Goal: Transaction & Acquisition: Purchase product/service

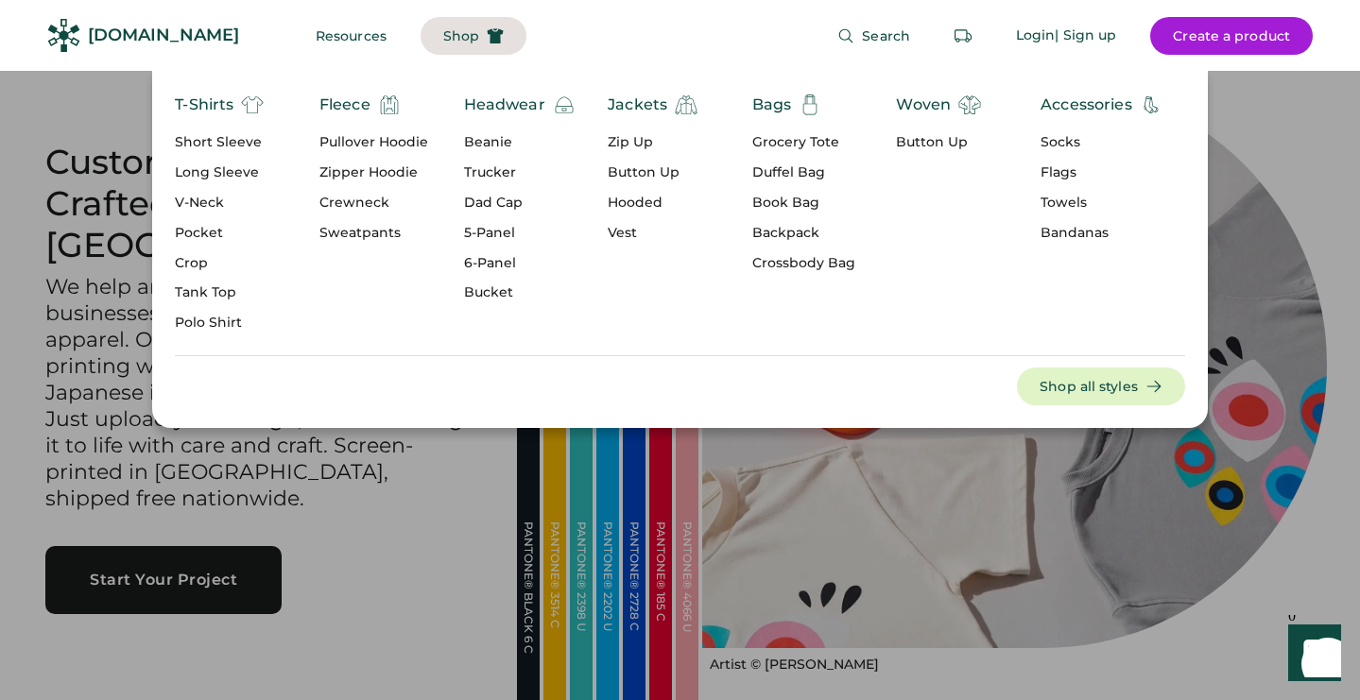
click at [630, 200] on div "Hooded" at bounding box center [653, 203] width 90 height 19
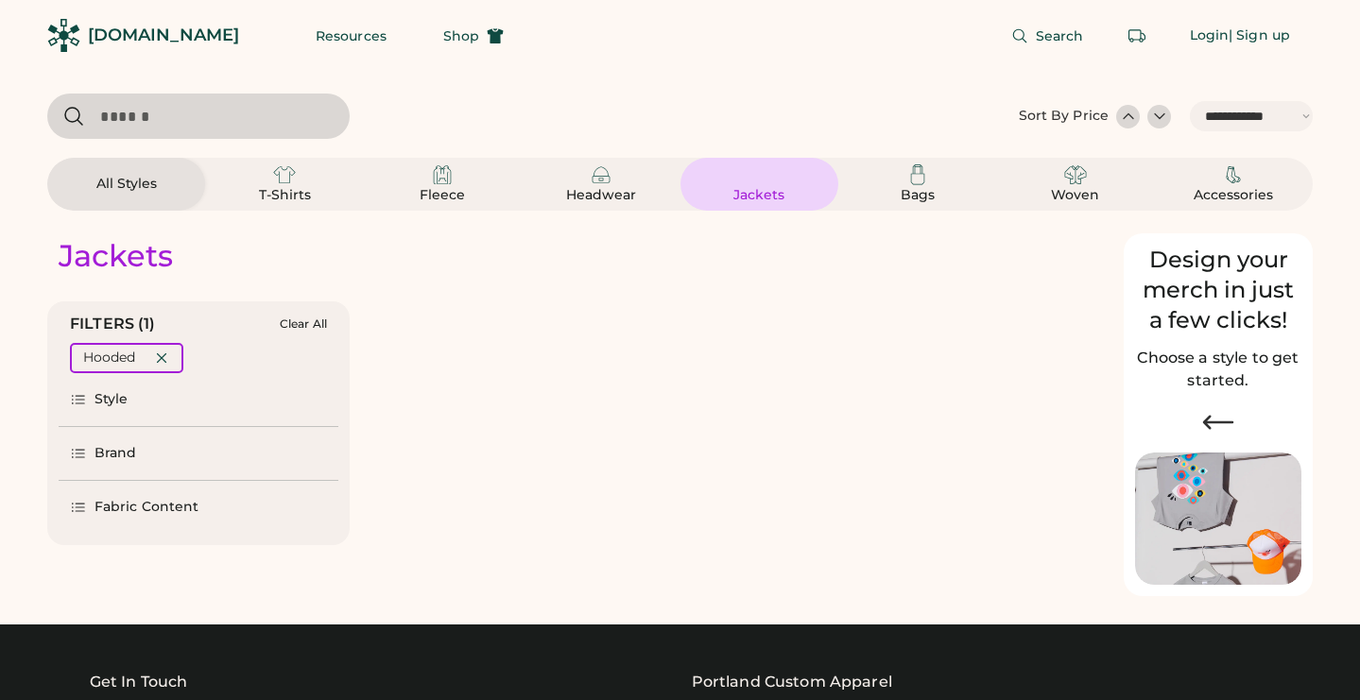
select select "*****"
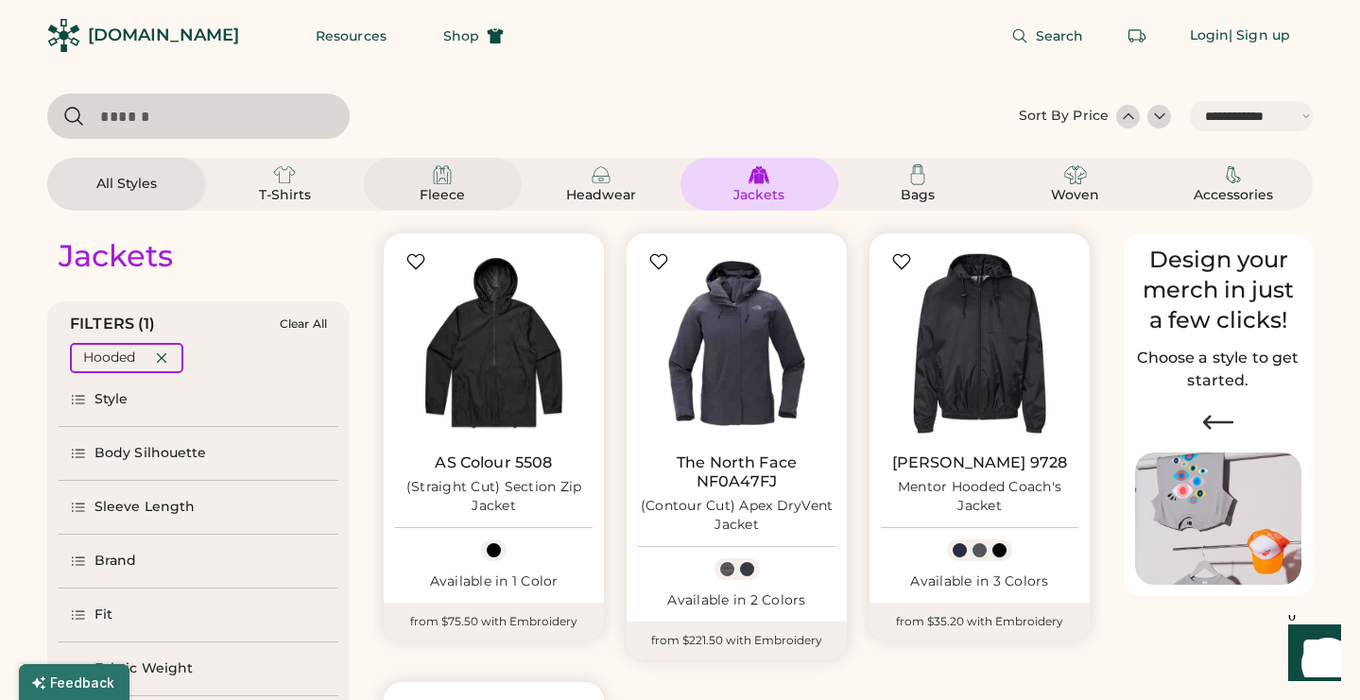
click at [440, 195] on div "Fleece" at bounding box center [442, 195] width 85 height 19
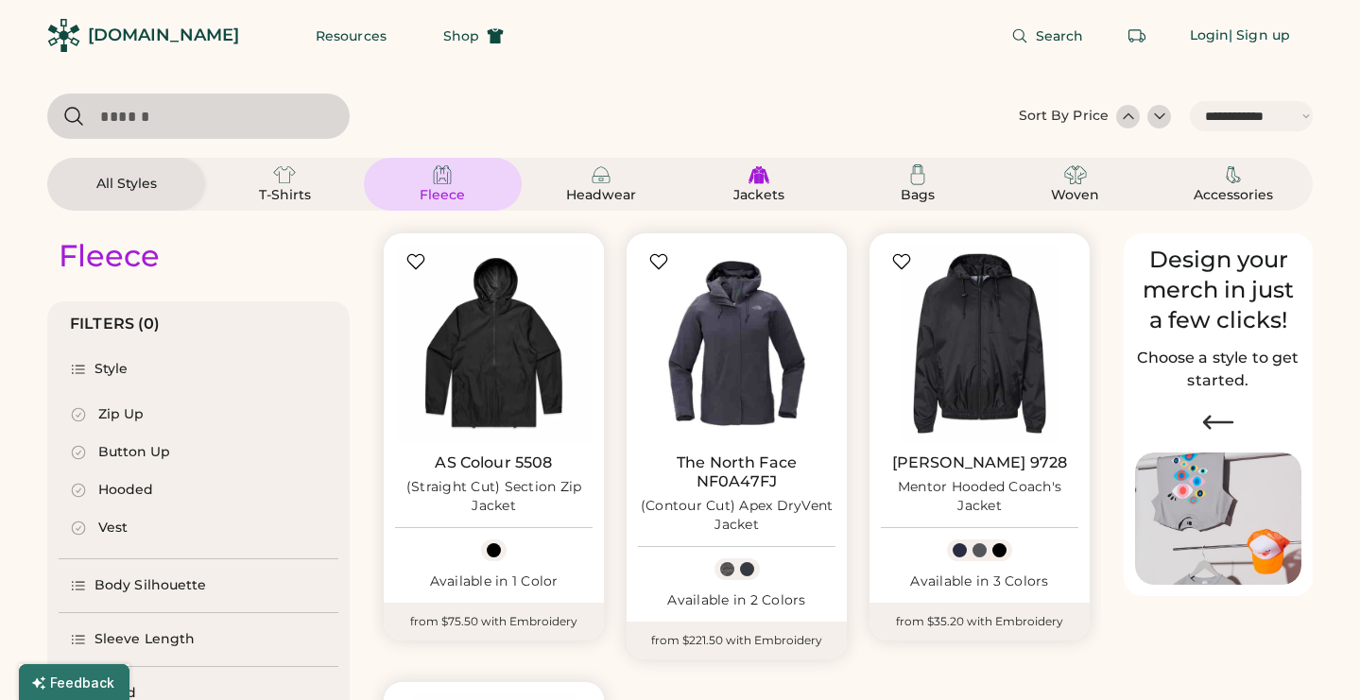
select select "*"
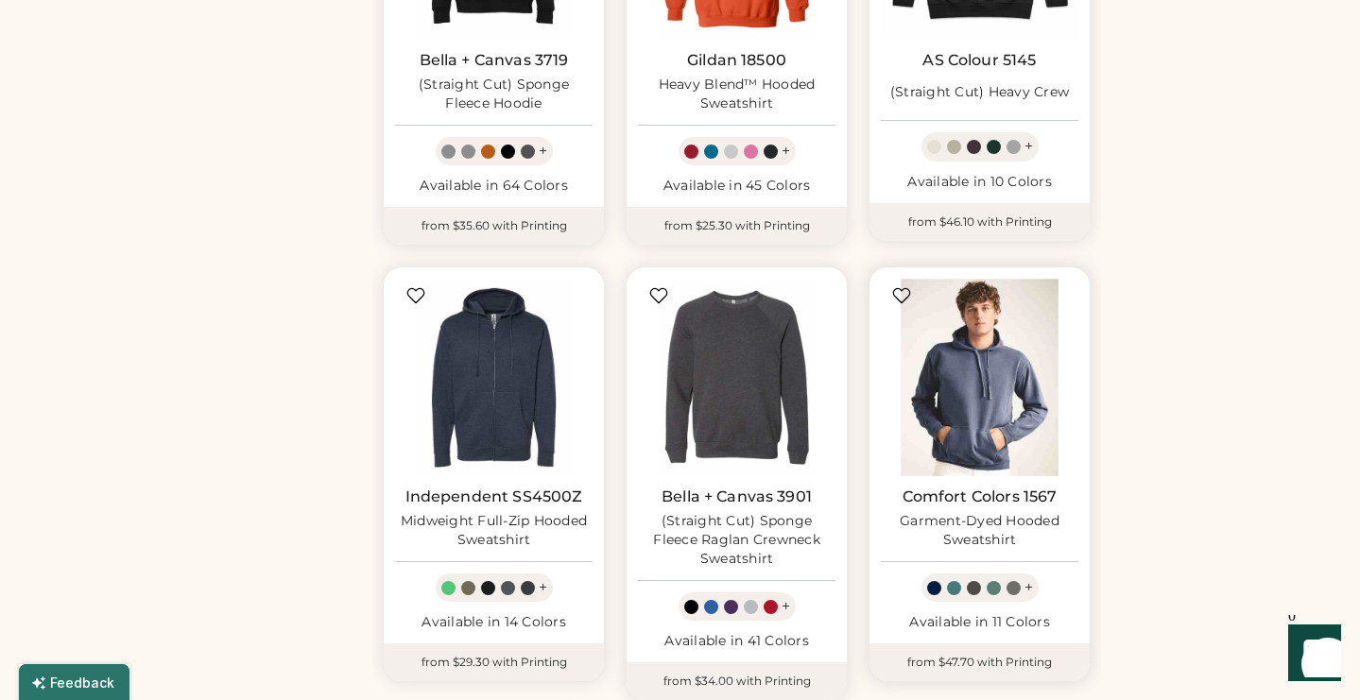
scroll to position [1296, 0]
click at [953, 352] on img at bounding box center [980, 377] width 198 height 198
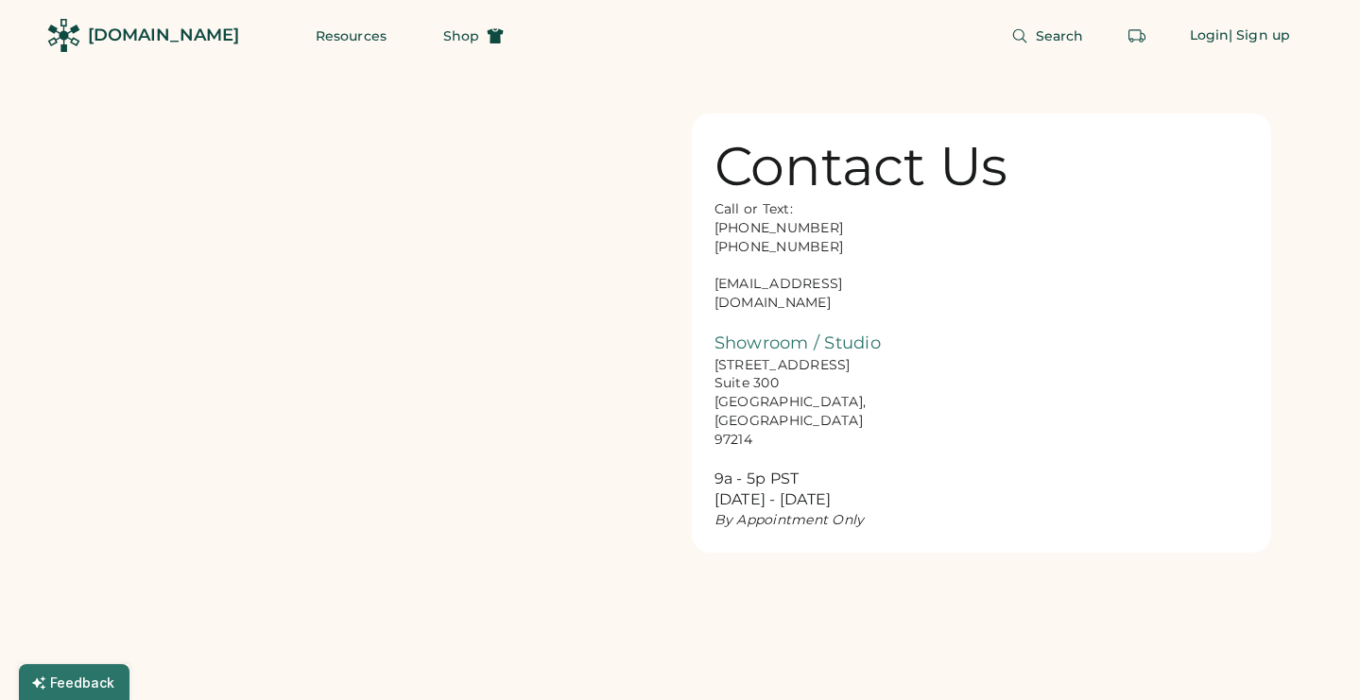
click at [809, 277] on div "Call or Text: [PHONE_NUMBER] [PHONE_NUMBER] [EMAIL_ADDRESS][DOMAIN_NAME] Showro…" at bounding box center [809, 365] width 189 height 330
click at [809, 277] on div "Call or Text: 888-299-3595 503-954-3595 hello@rendered.co Showroom / Studio 916…" at bounding box center [809, 365] width 189 height 330
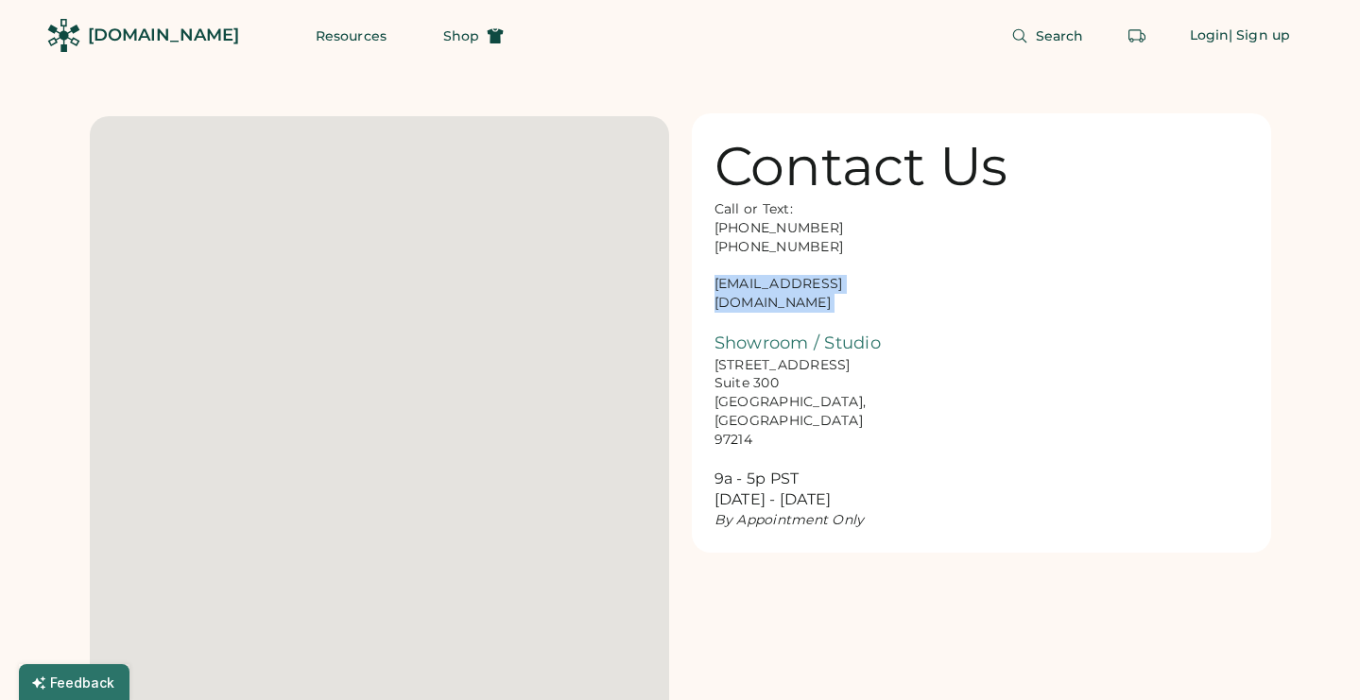
copy div "hello@rendered.co"
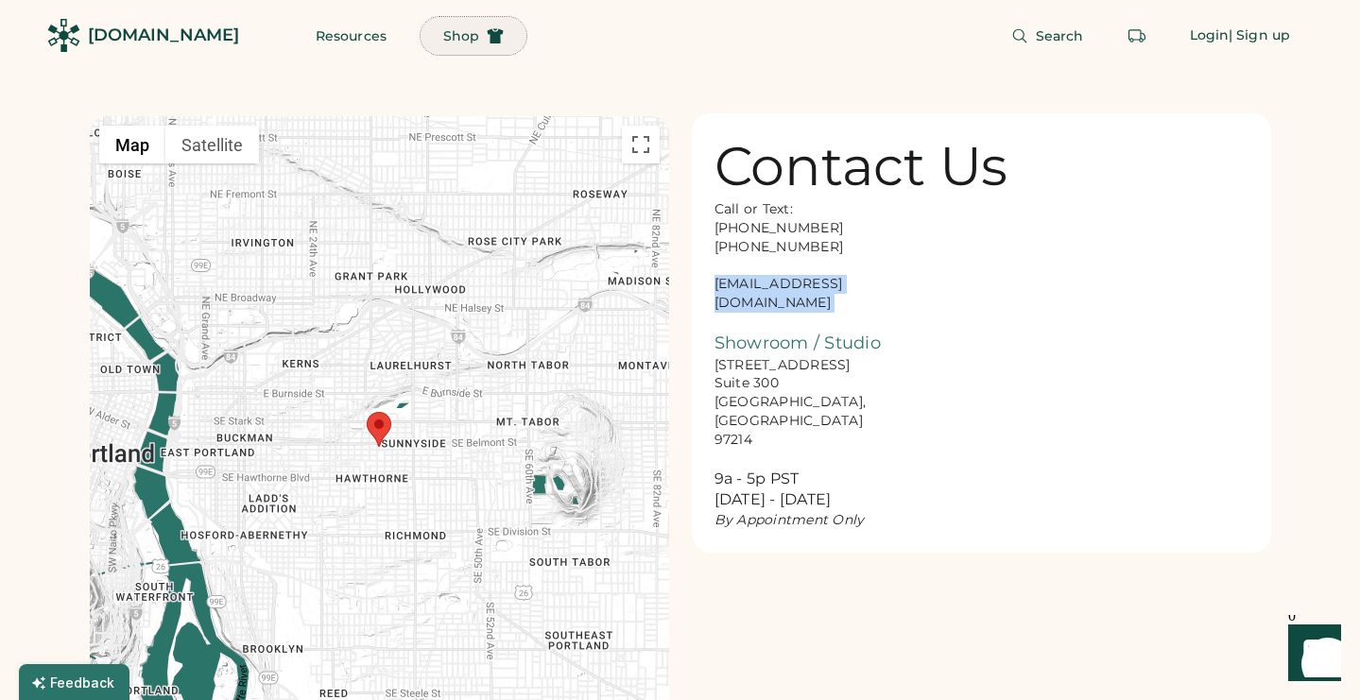
click at [442, 41] on button "Shop" at bounding box center [474, 36] width 106 height 38
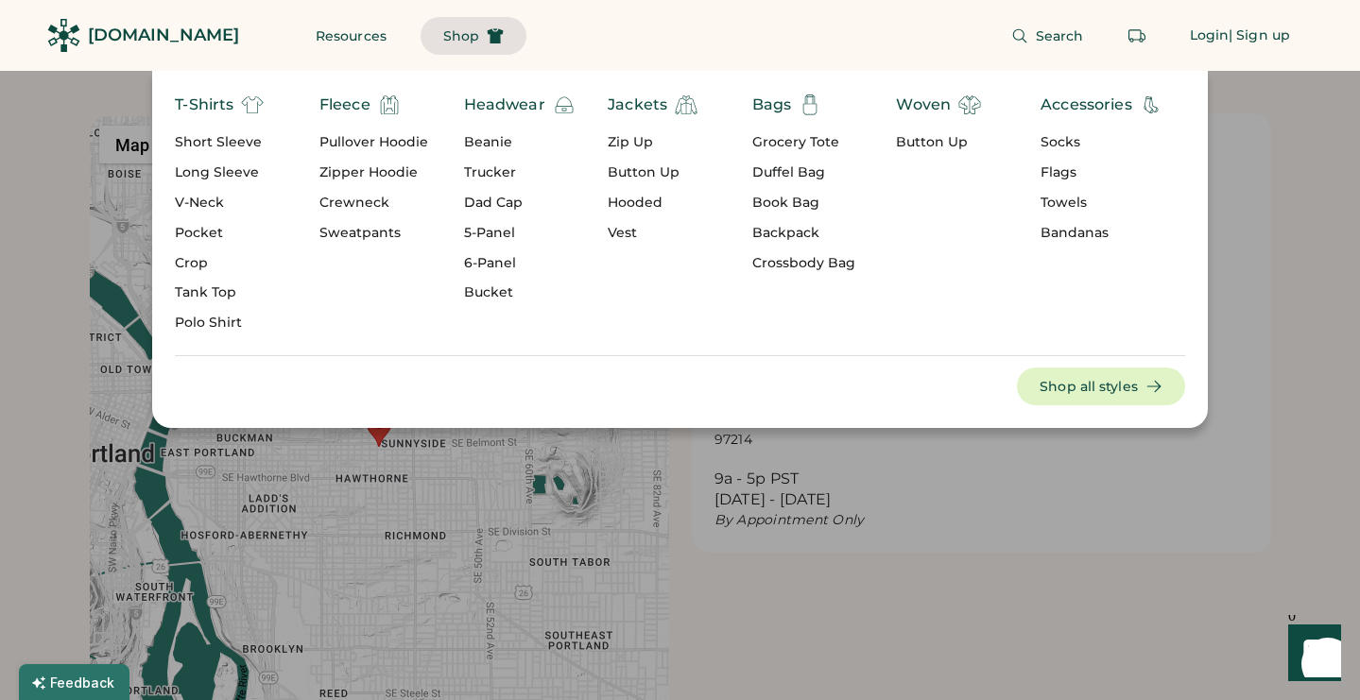
click at [800, 143] on div "Grocery Tote" at bounding box center [803, 142] width 103 height 19
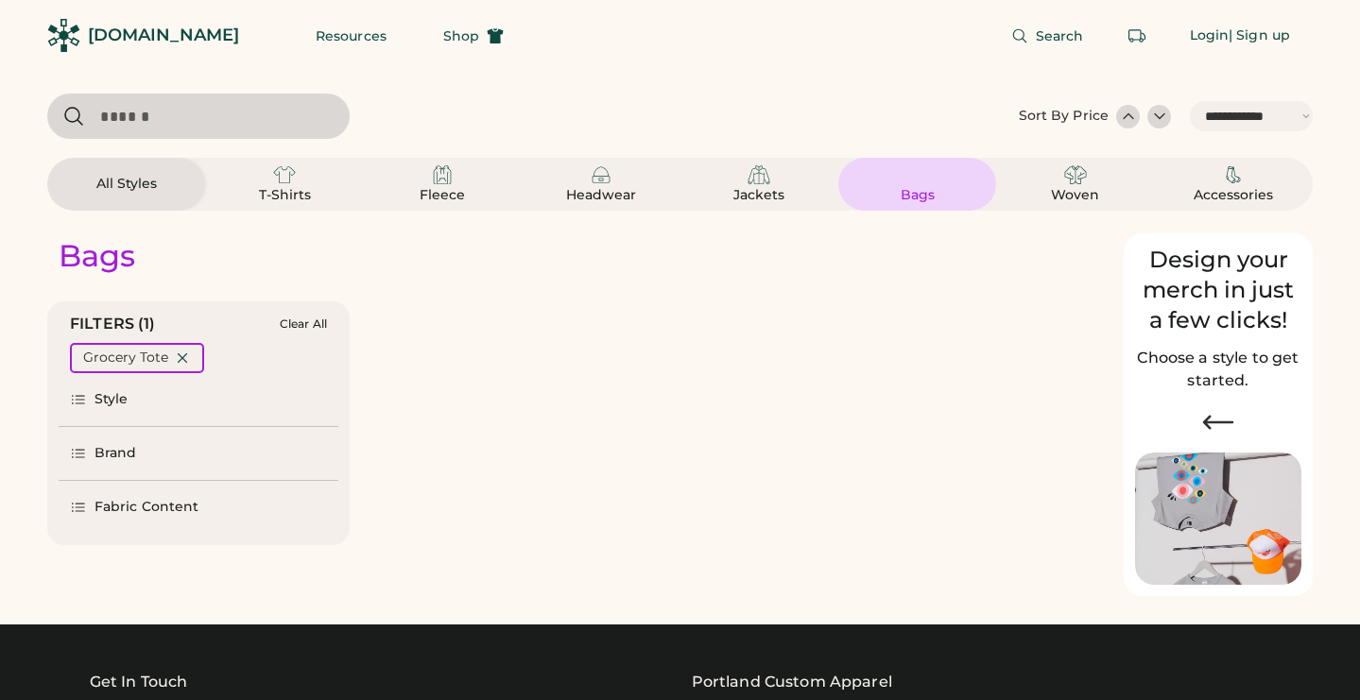
select select "*****"
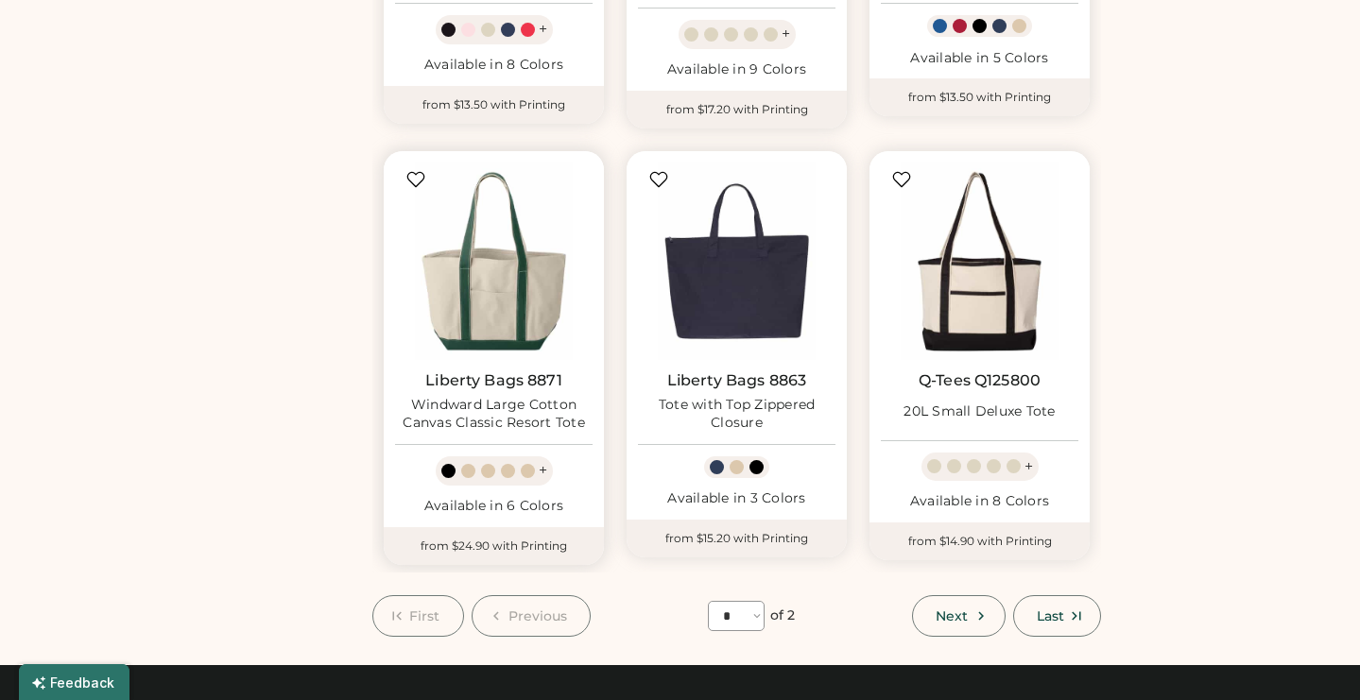
scroll to position [1393, 0]
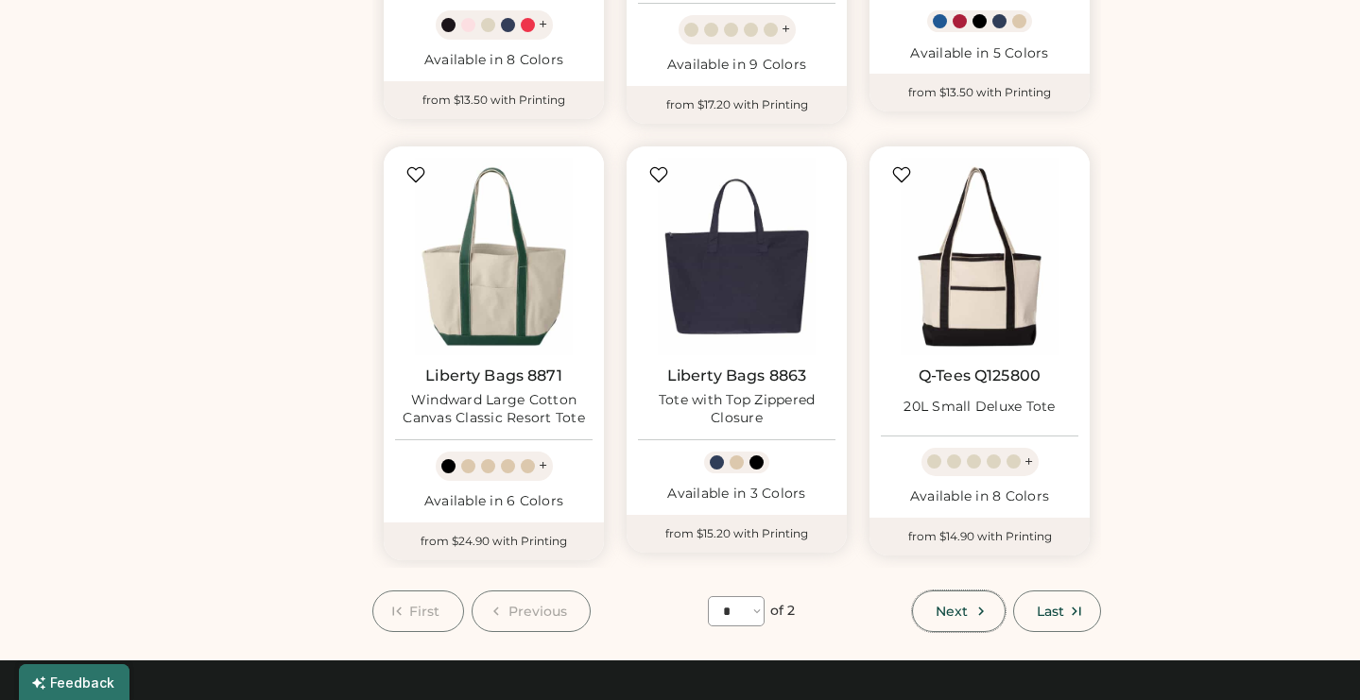
click at [954, 610] on span "Next" at bounding box center [952, 611] width 32 height 13
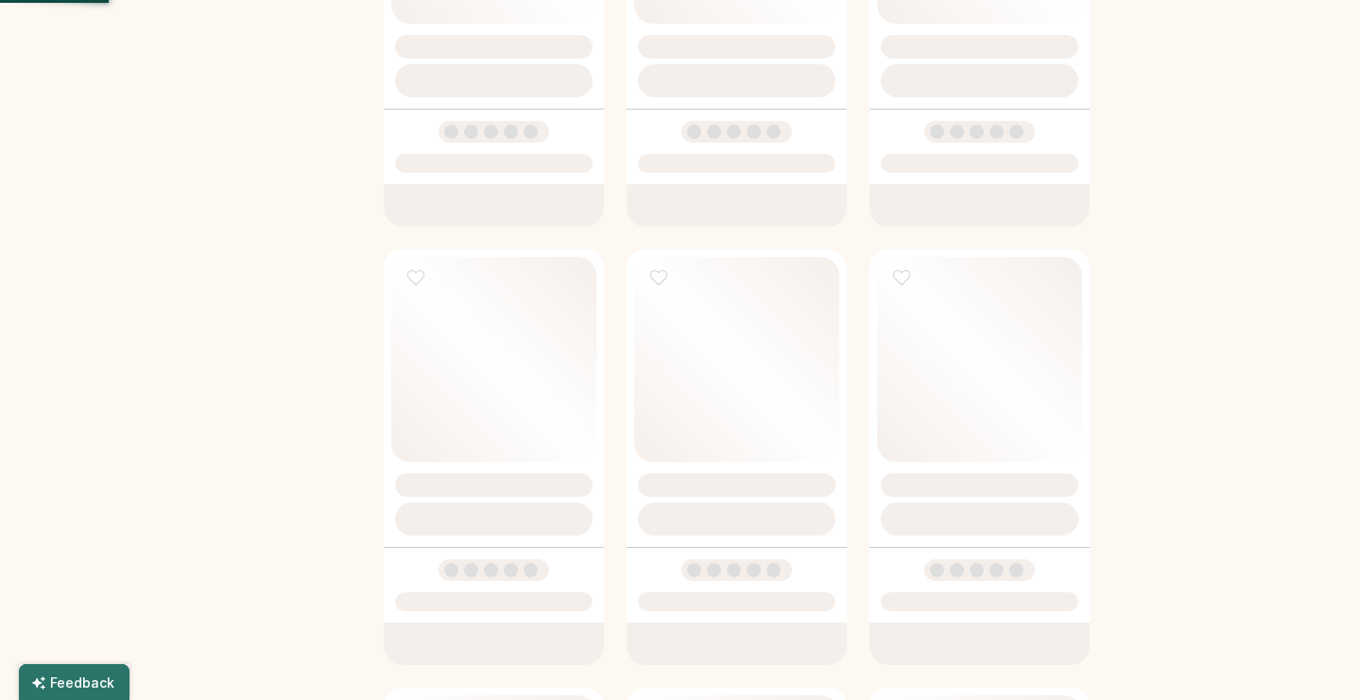
select select "*"
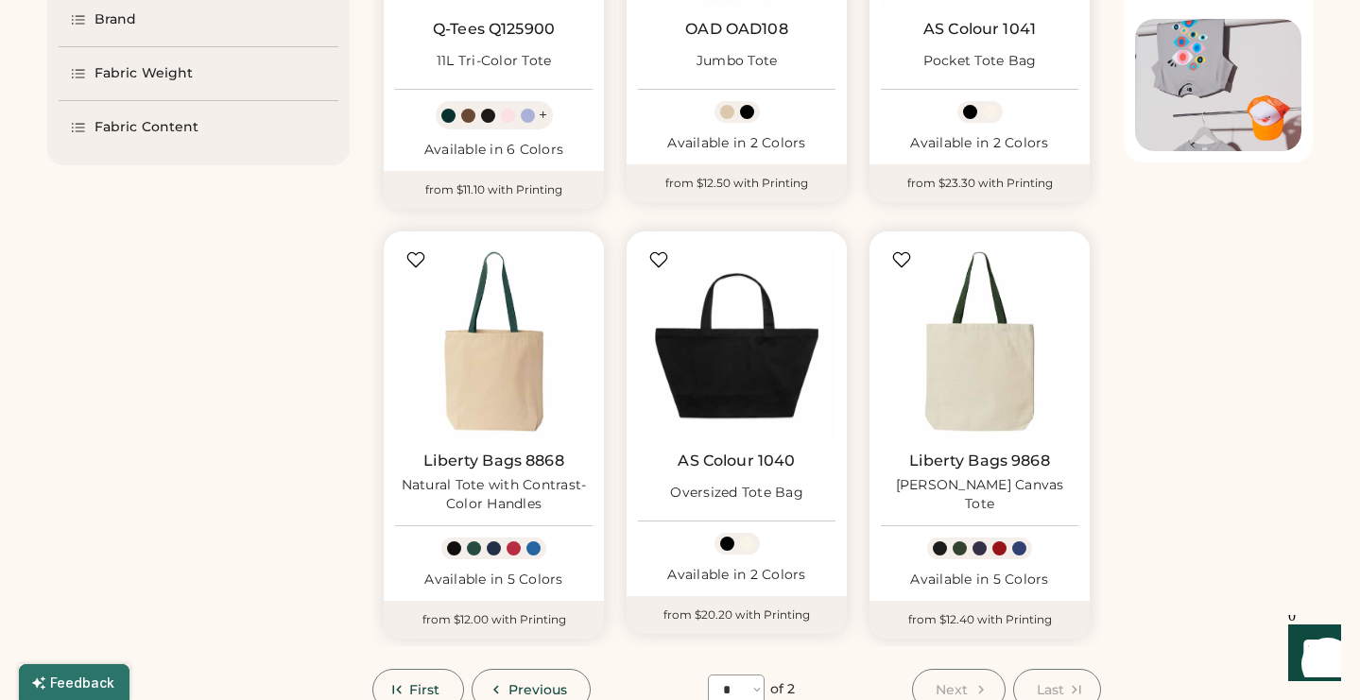
scroll to position [421, 0]
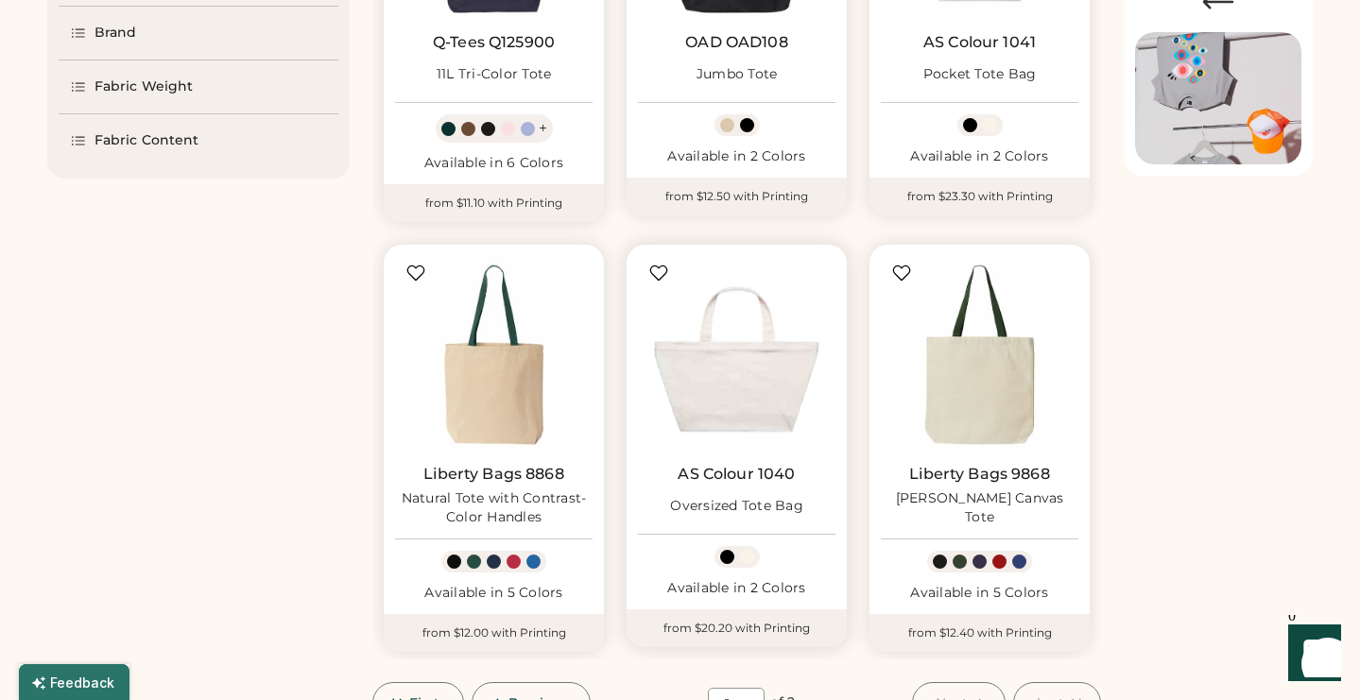
click at [716, 353] on img at bounding box center [737, 355] width 198 height 198
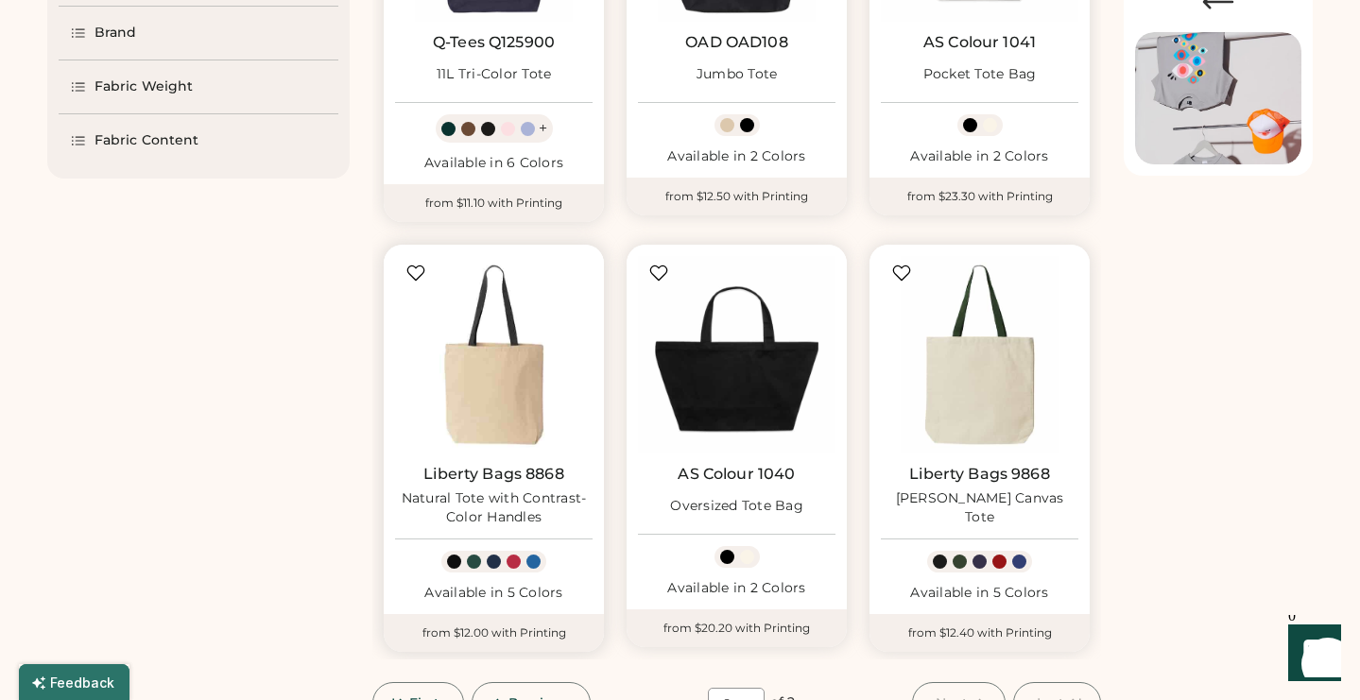
scroll to position [440, 0]
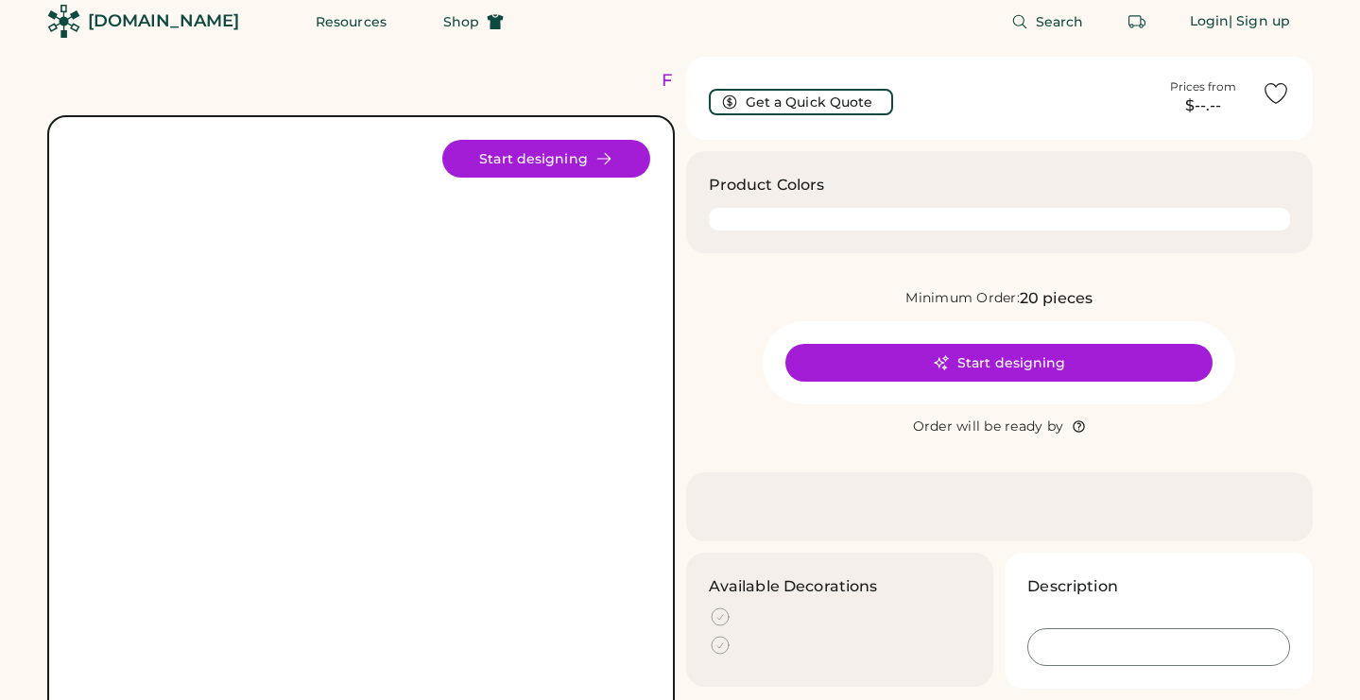
scroll to position [22, 0]
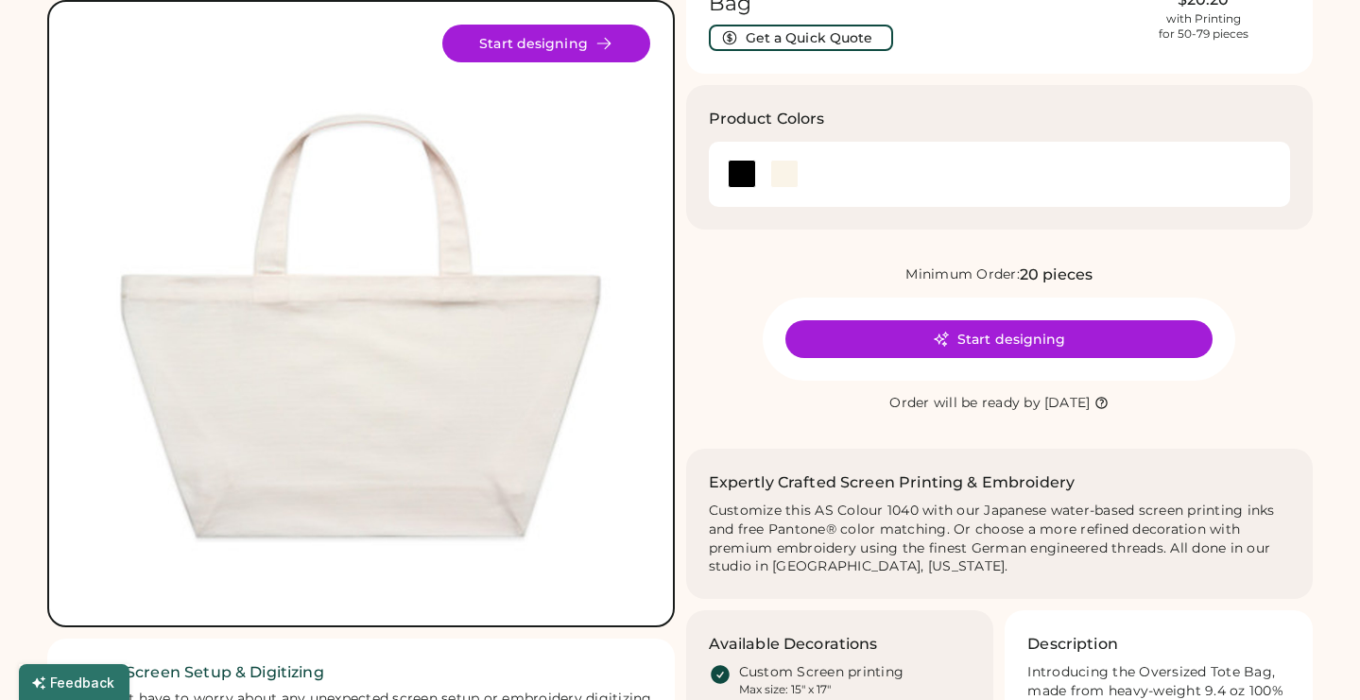
scroll to position [135, 0]
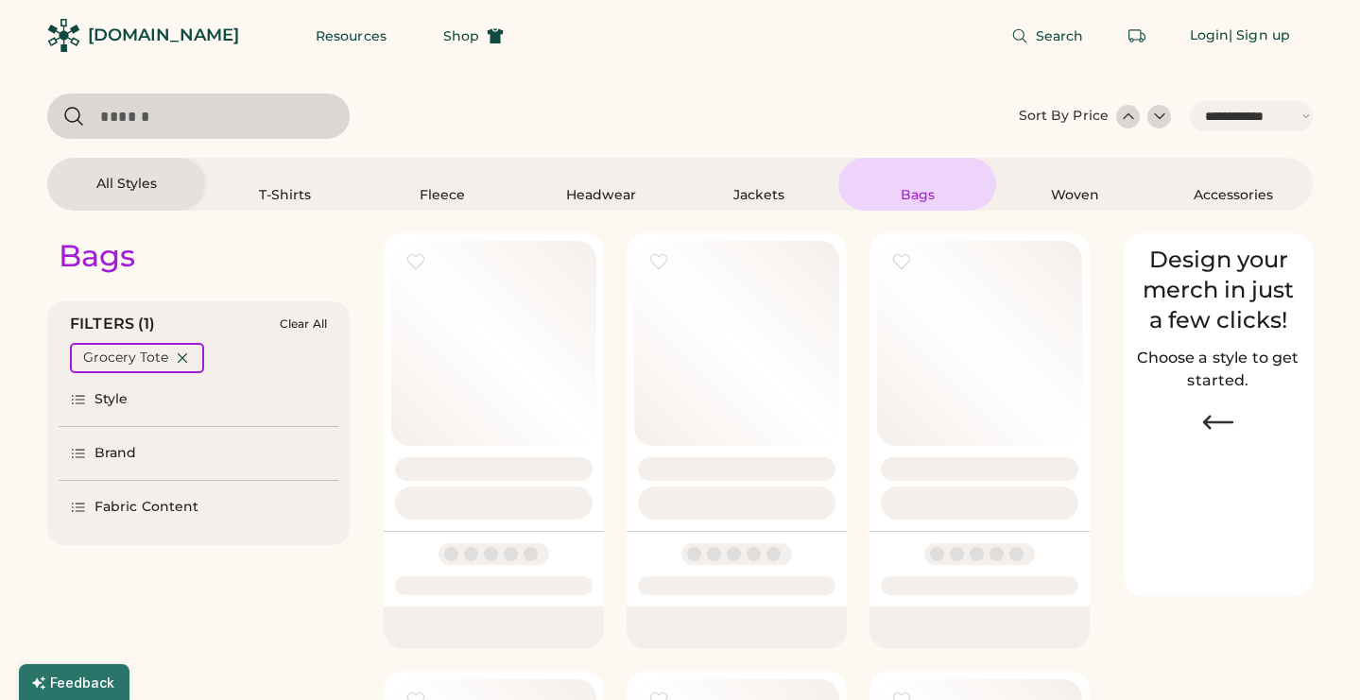
select select "*****"
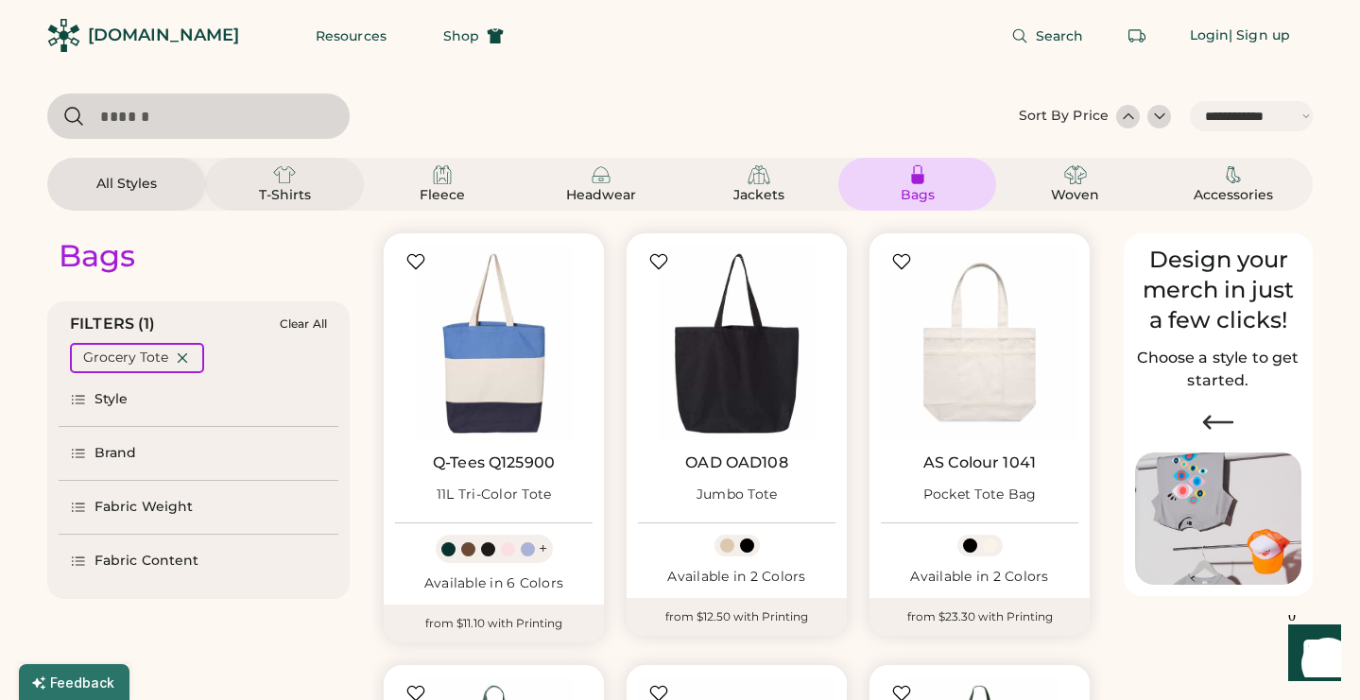
click at [273, 165] on img at bounding box center [284, 175] width 23 height 23
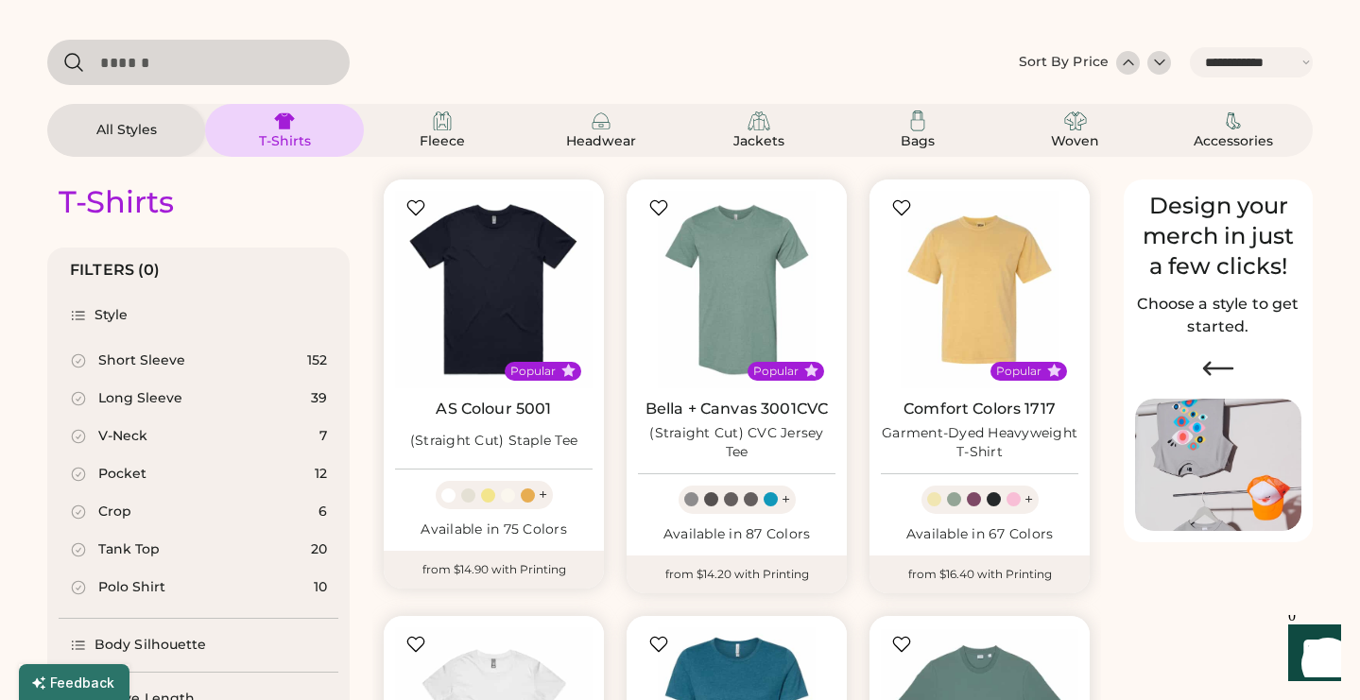
scroll to position [55, 0]
click at [150, 355] on div "Short Sleeve" at bounding box center [141, 360] width 87 height 19
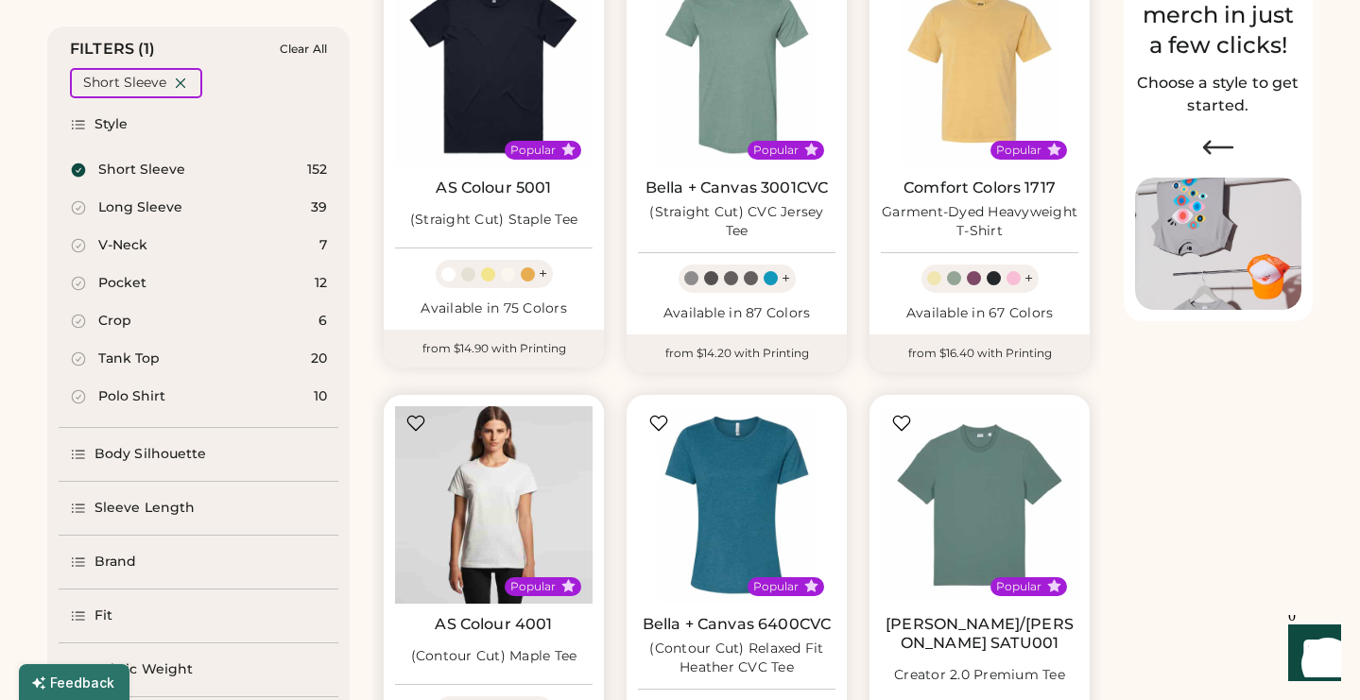
scroll to position [316, 0]
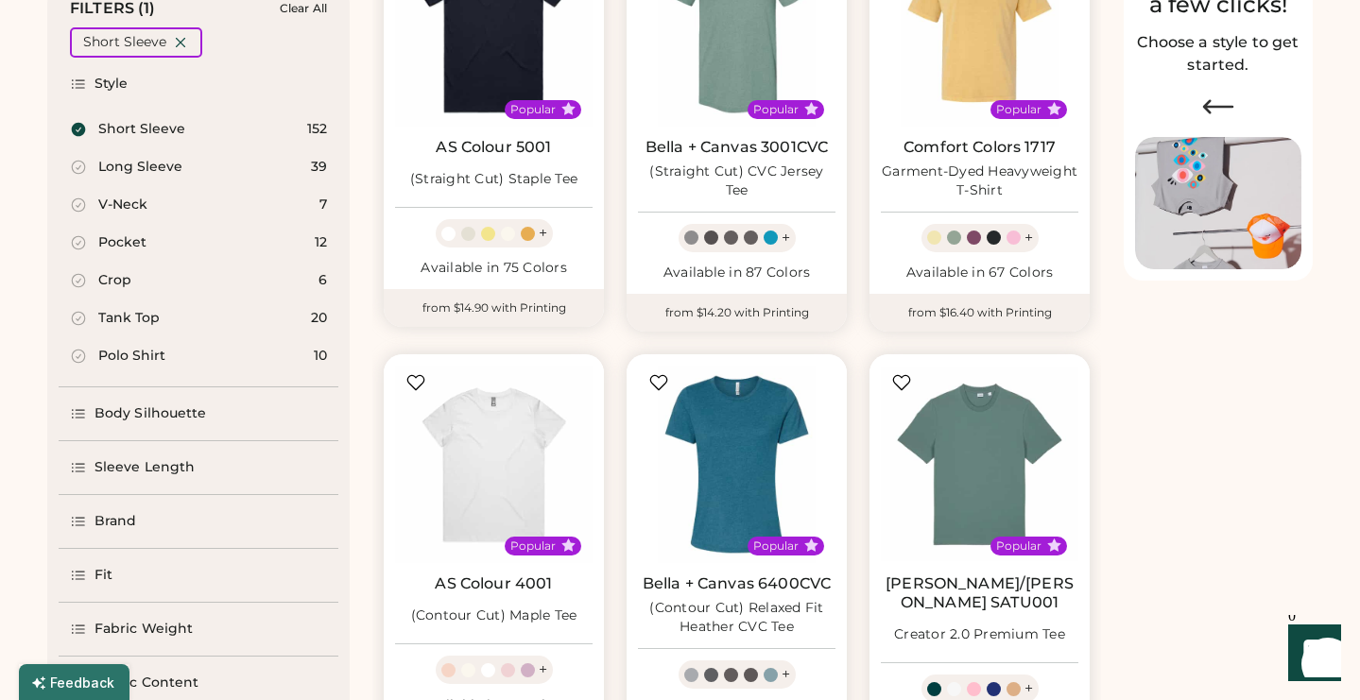
click at [195, 416] on div "Body Silhouette" at bounding box center [151, 414] width 112 height 19
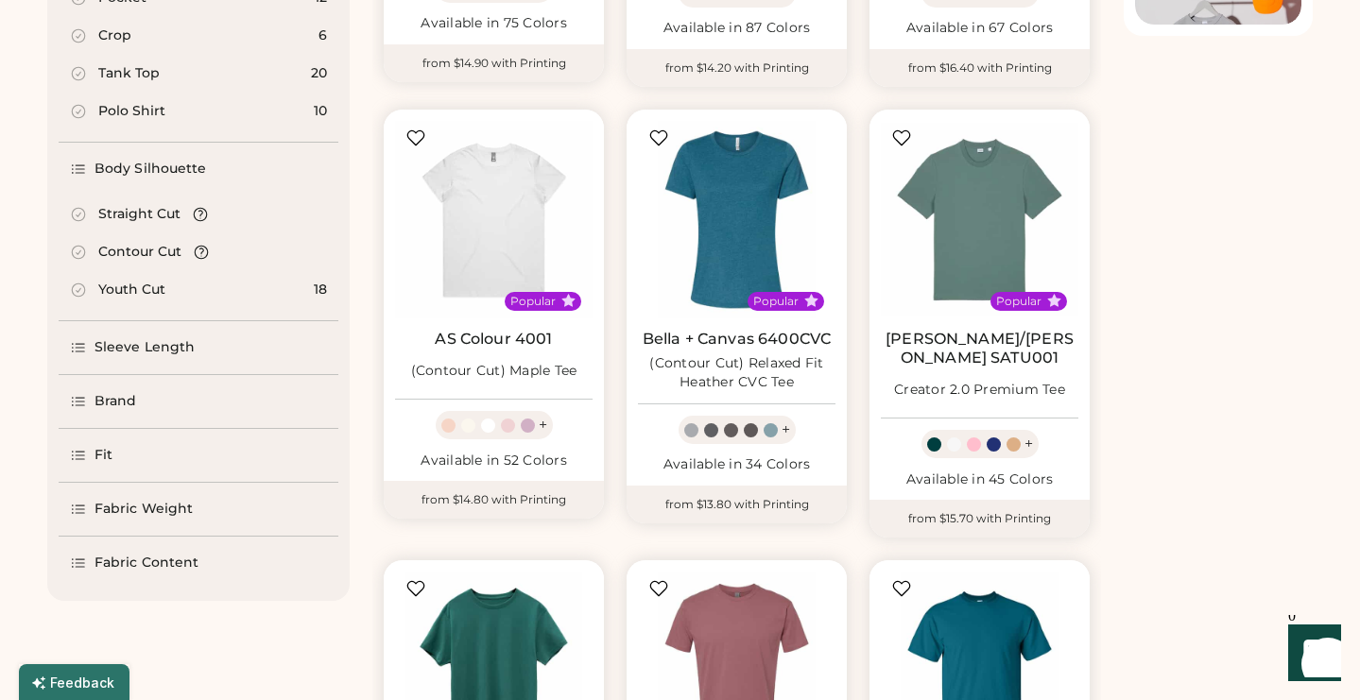
scroll to position [572, 0]
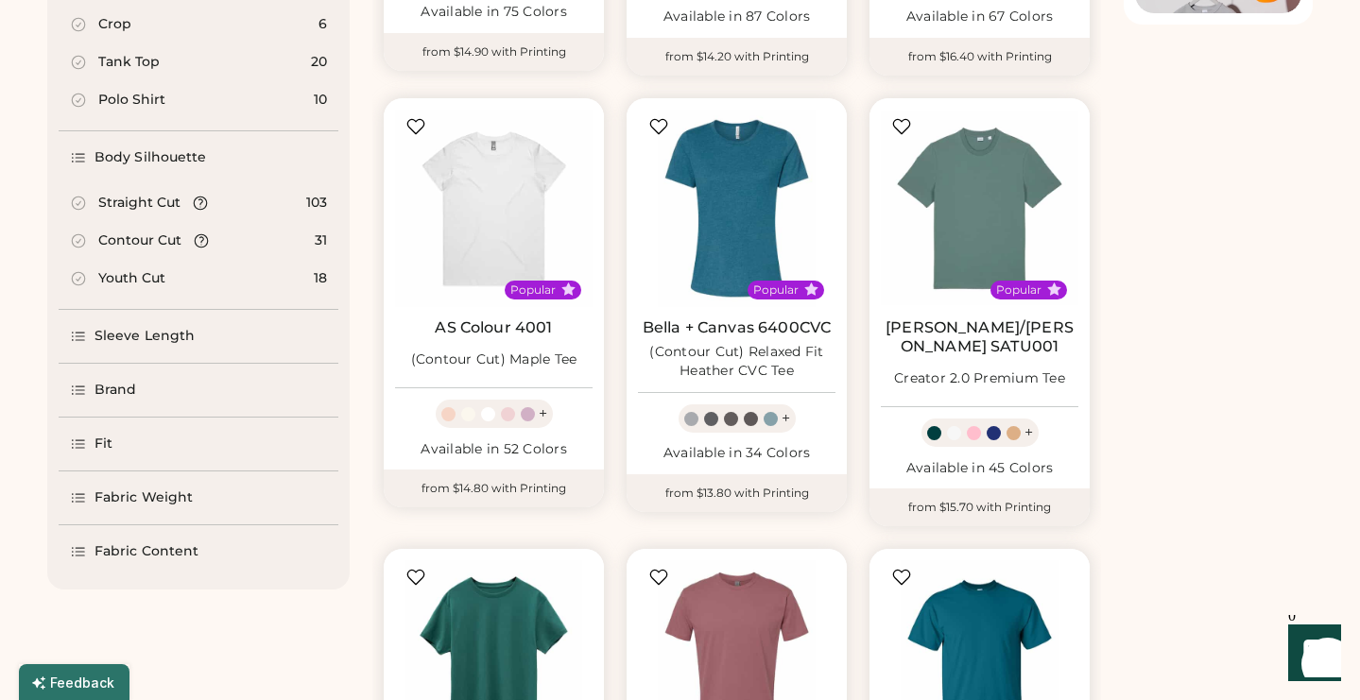
click at [139, 348] on div "Sleeve Length" at bounding box center [199, 336] width 280 height 53
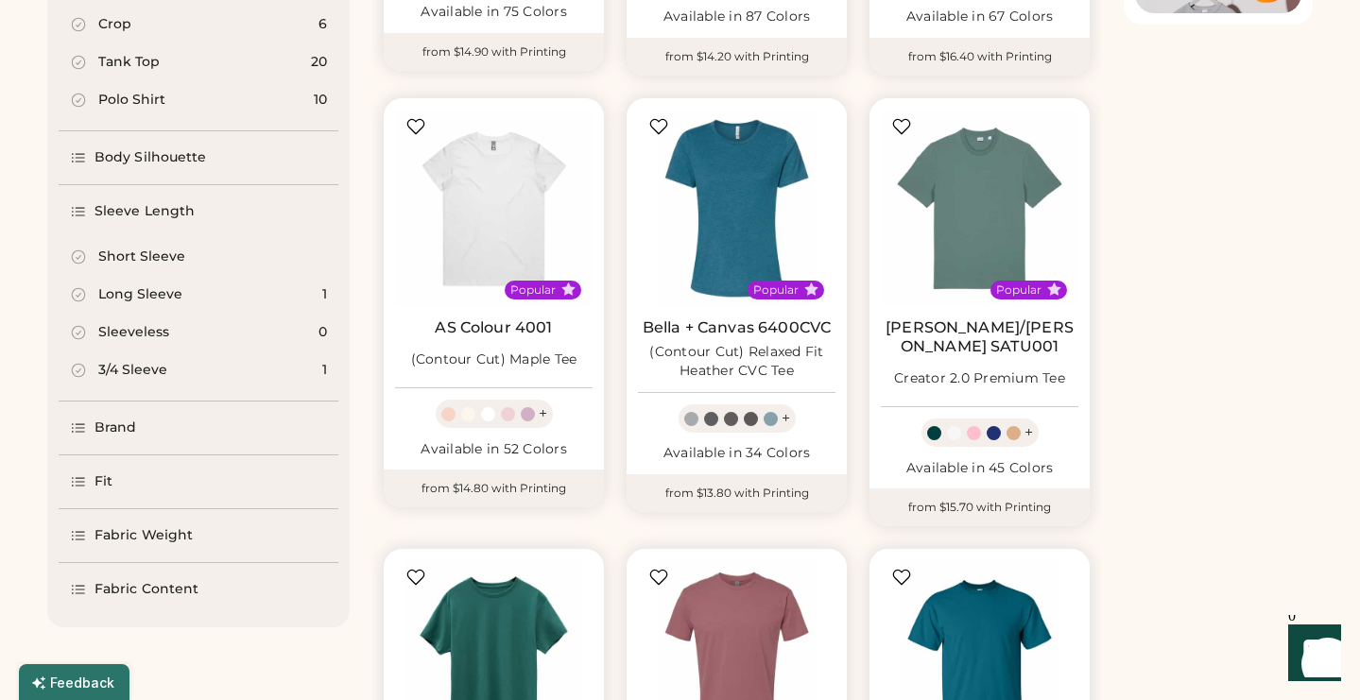
click at [141, 254] on div "Short Sleeve" at bounding box center [141, 257] width 87 height 19
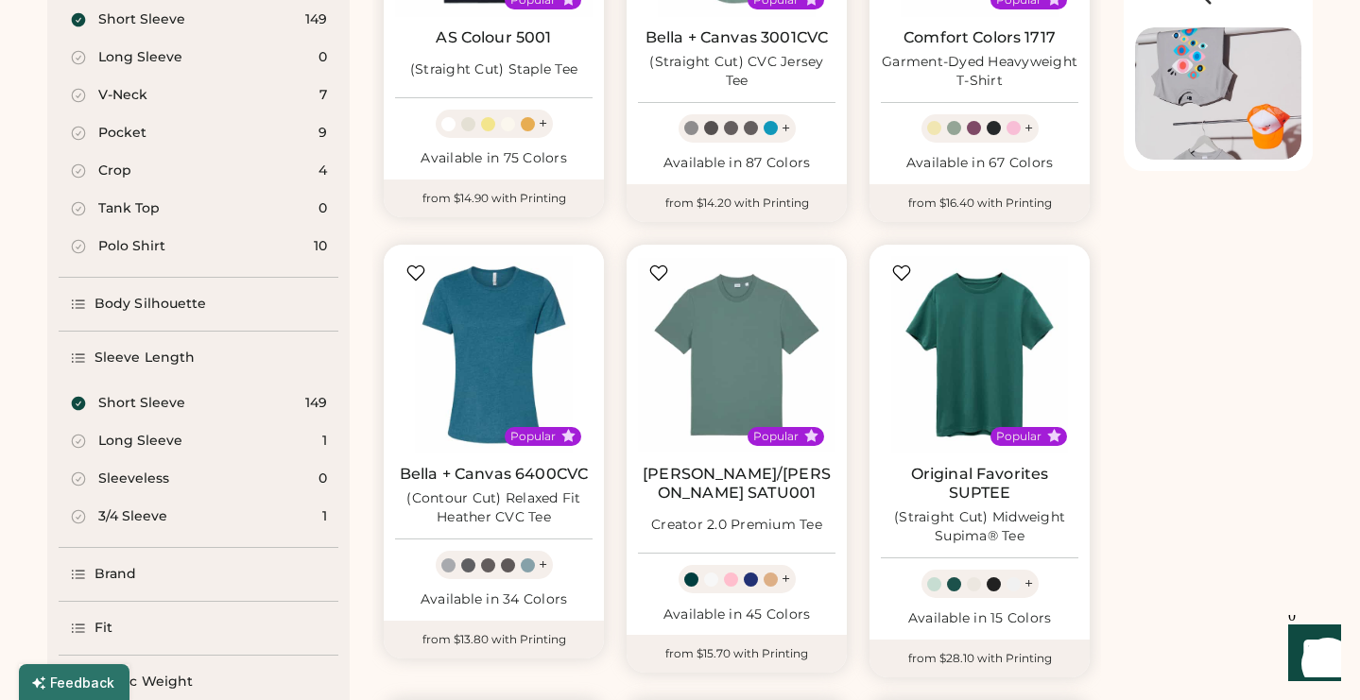
scroll to position [415, 0]
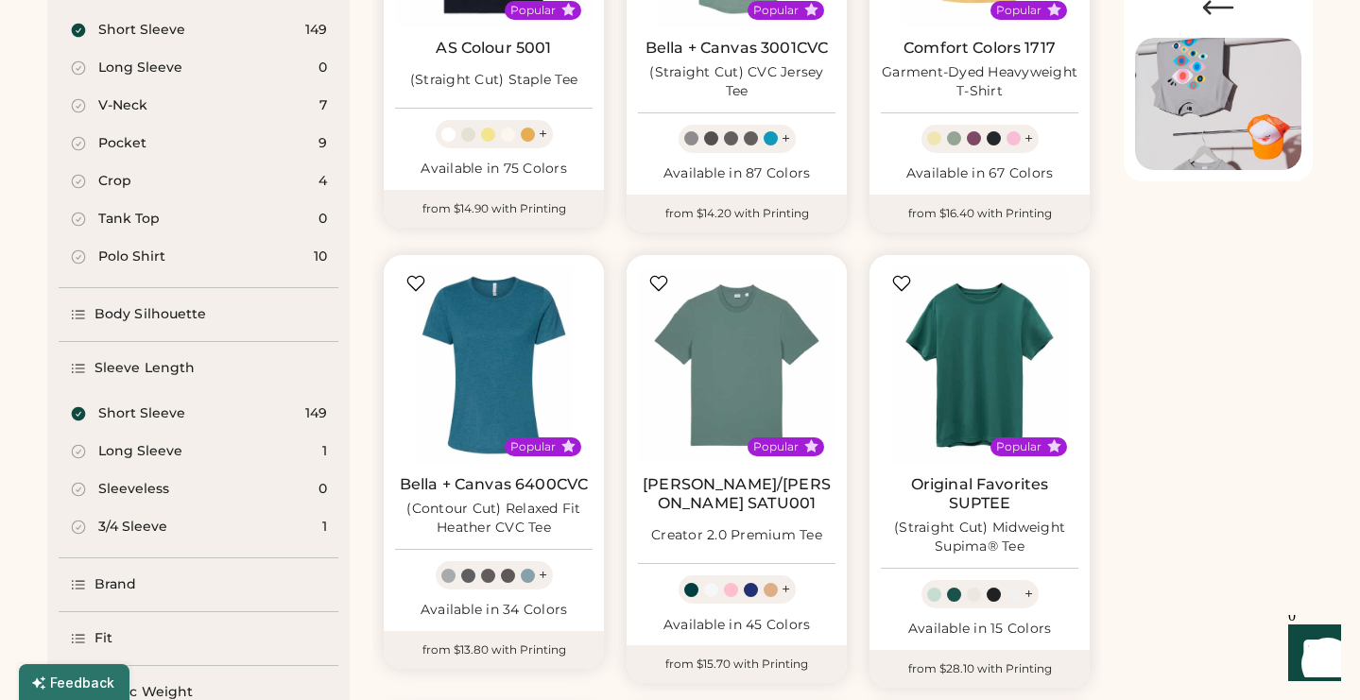
click at [155, 313] on div "Body Silhouette" at bounding box center [151, 314] width 112 height 19
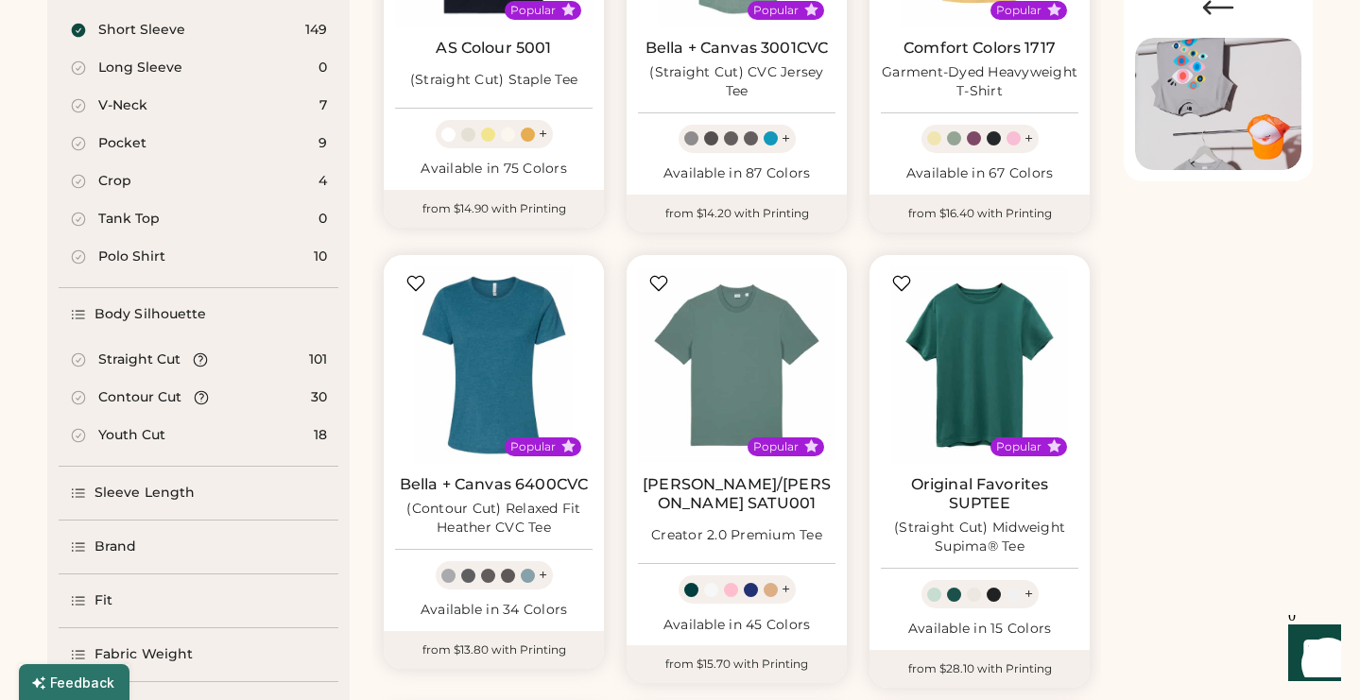
click at [138, 354] on div "Straight Cut" at bounding box center [139, 360] width 82 height 19
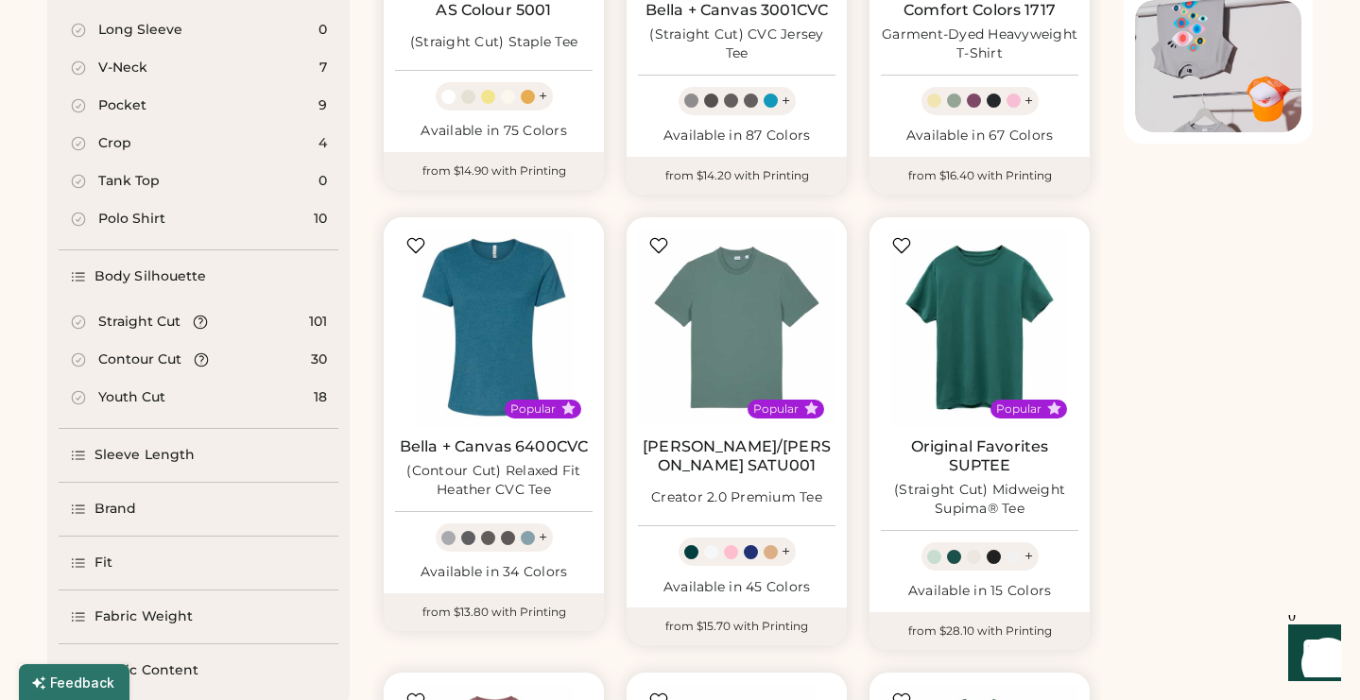
select select "*"
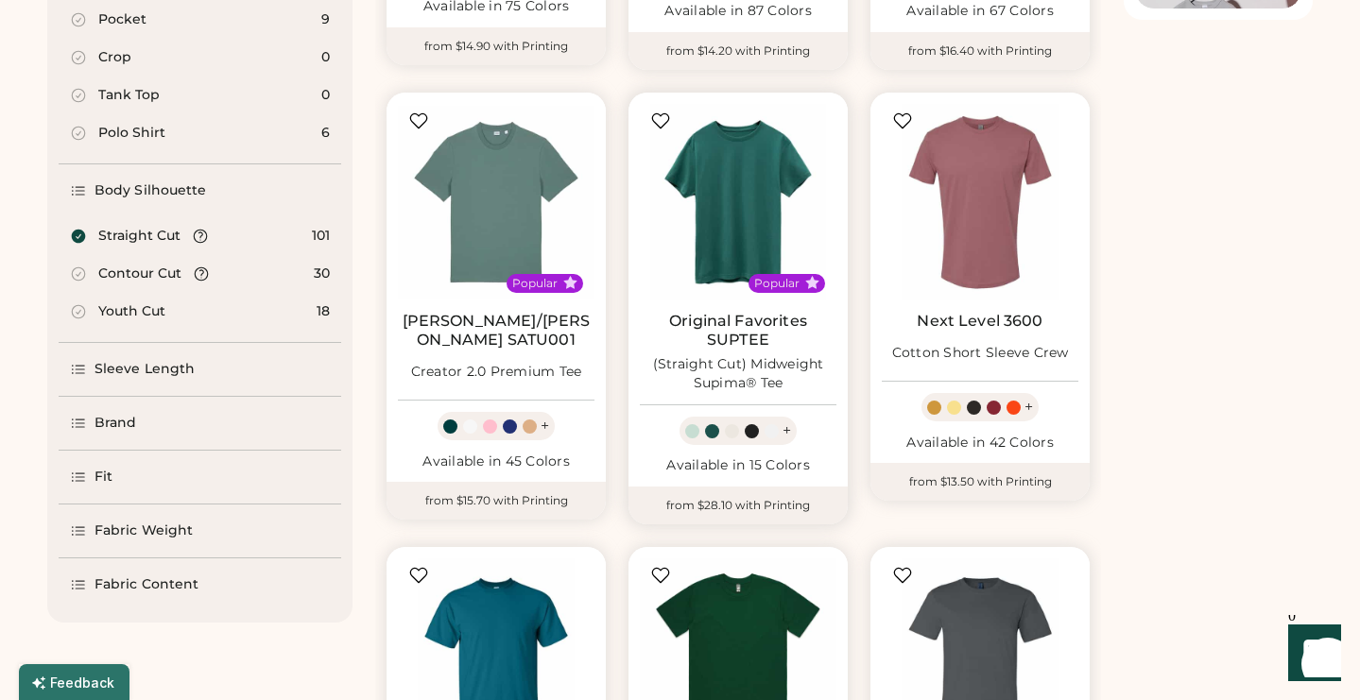
scroll to position [566, 0]
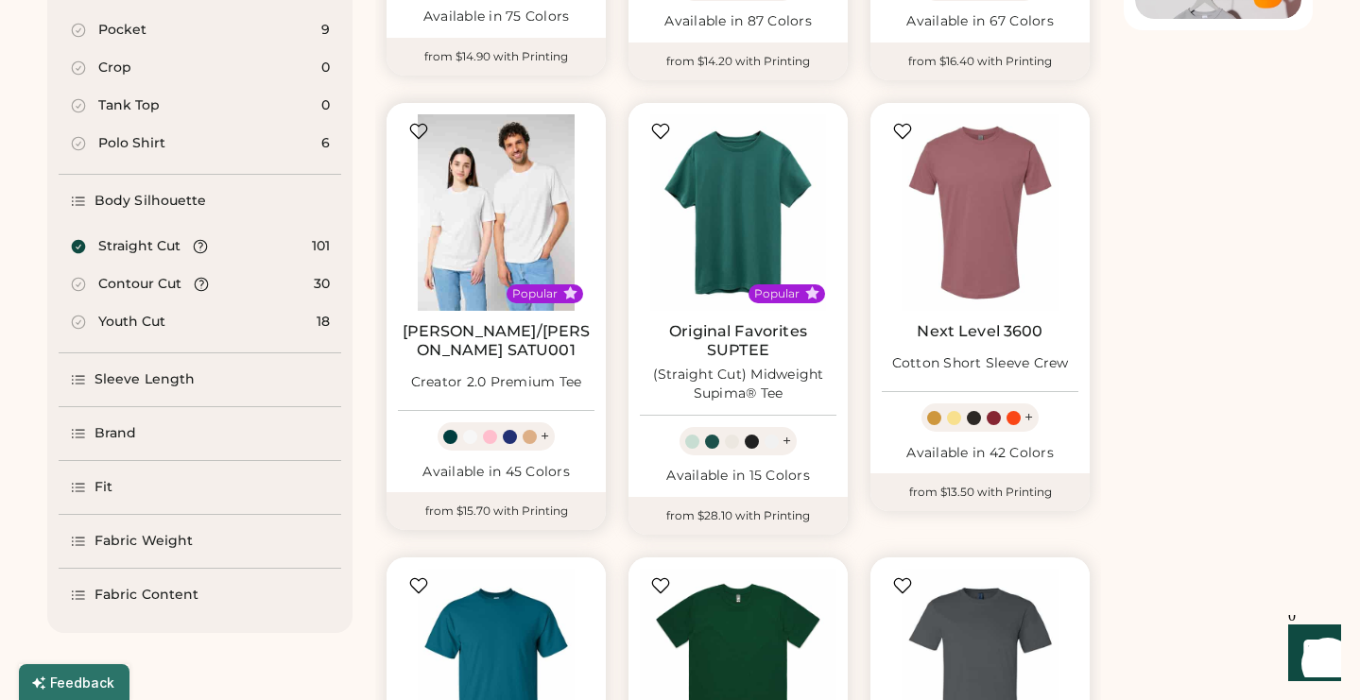
click at [566, 256] on img at bounding box center [496, 212] width 197 height 197
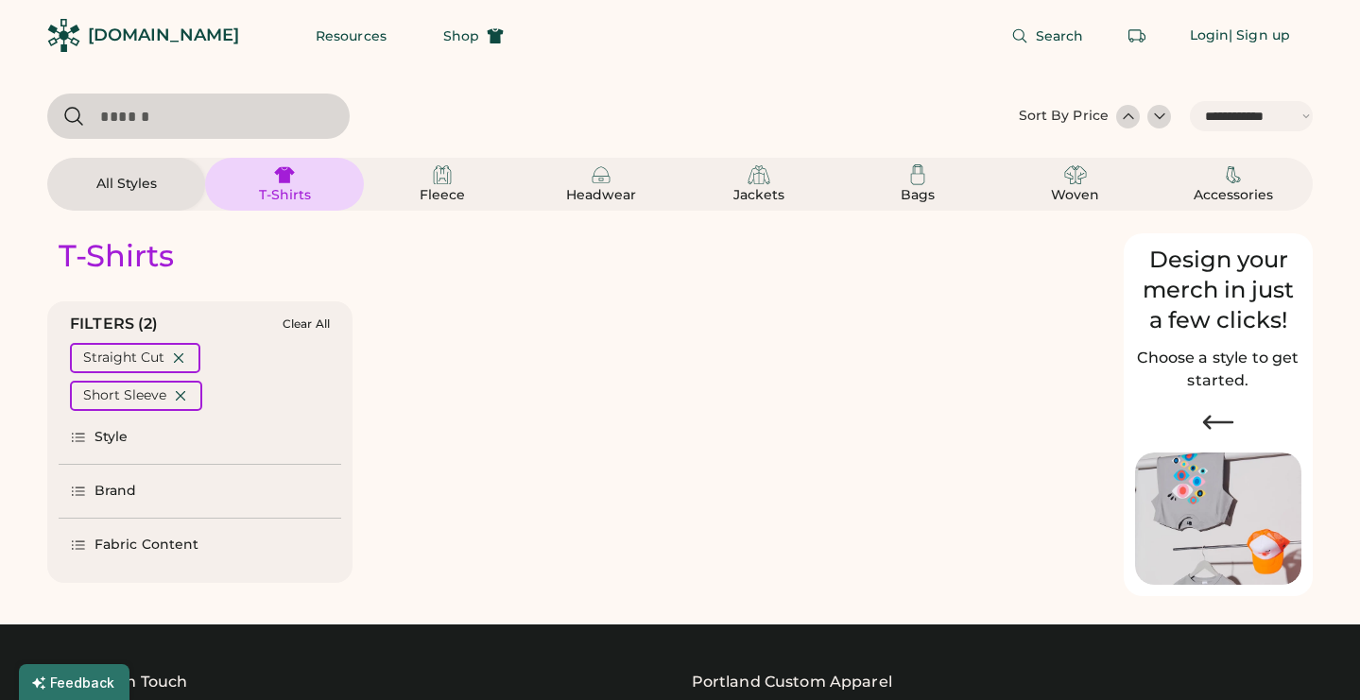
select select "*****"
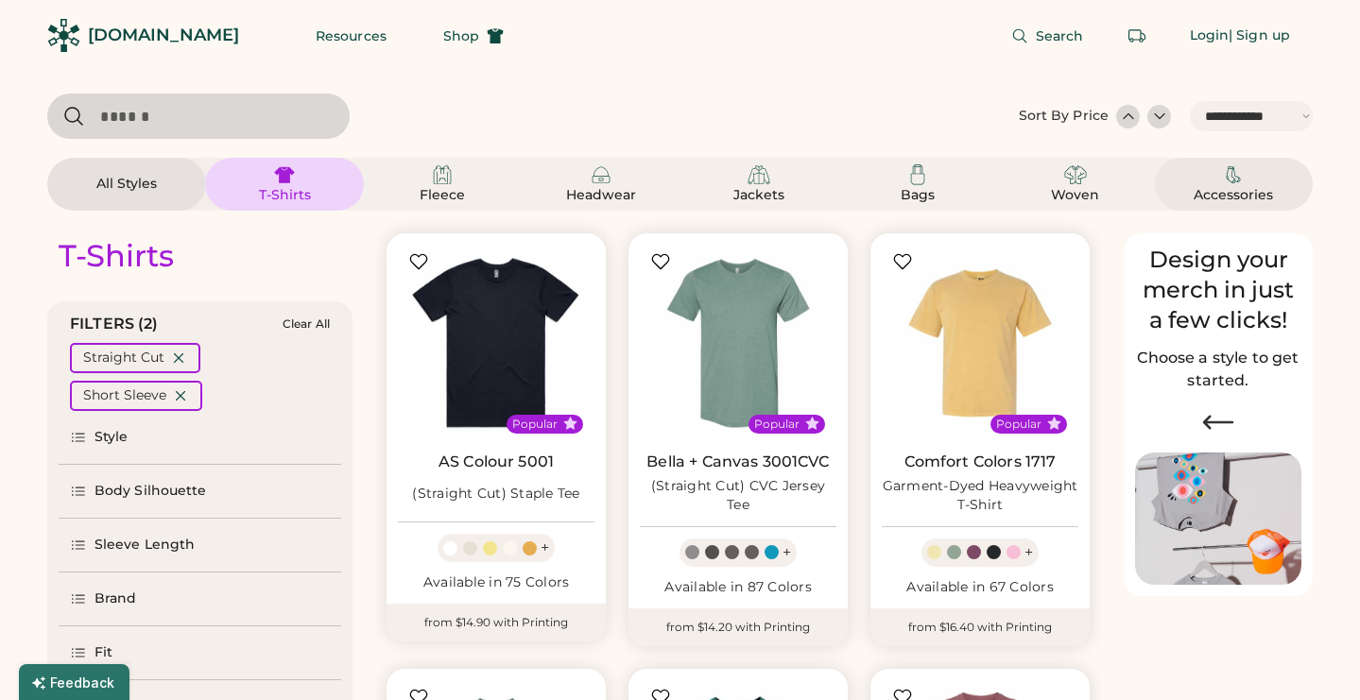
click at [1217, 181] on div "Accessories" at bounding box center [1234, 185] width 112 height 42
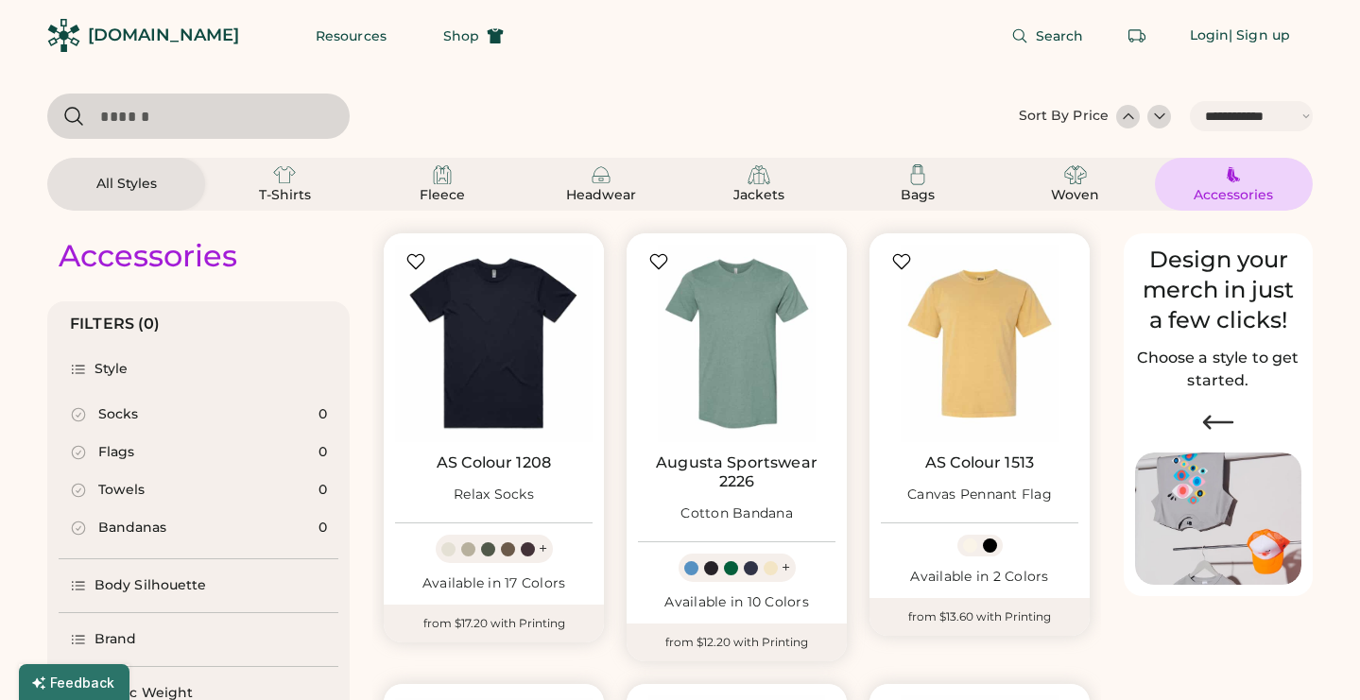
click at [1225, 175] on img at bounding box center [1233, 175] width 23 height 23
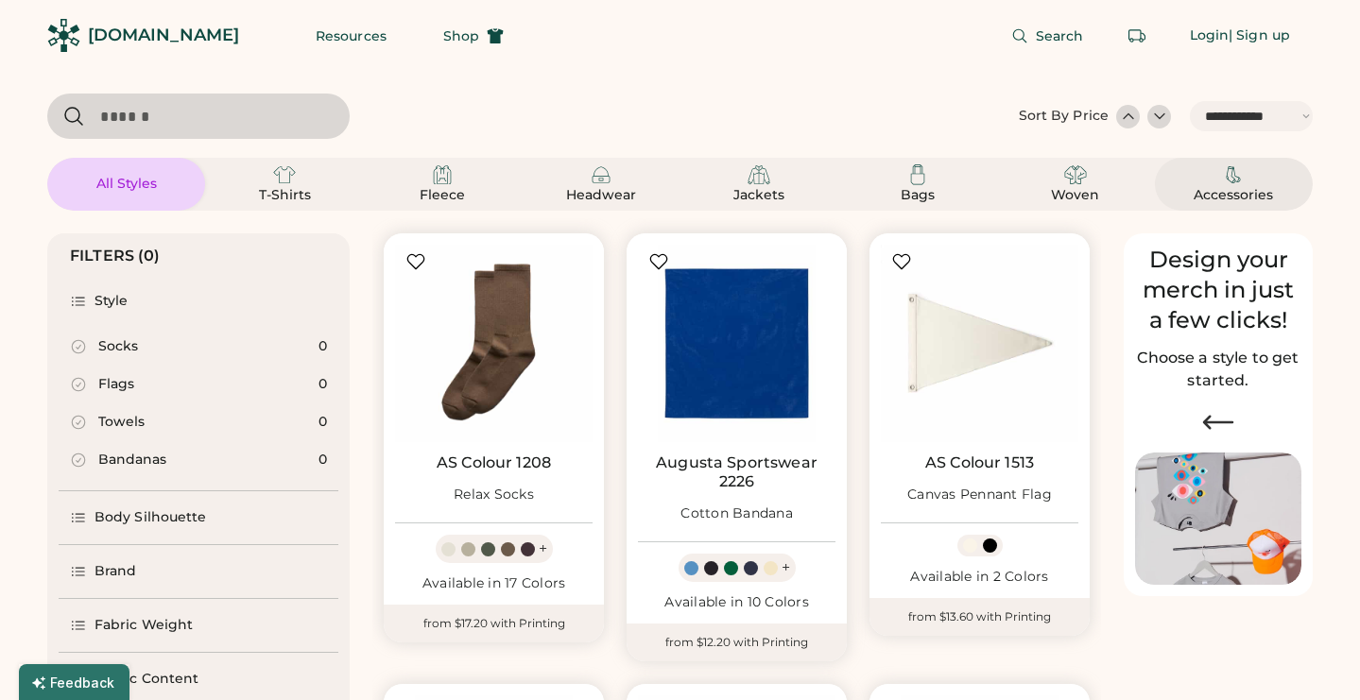
select select "*"
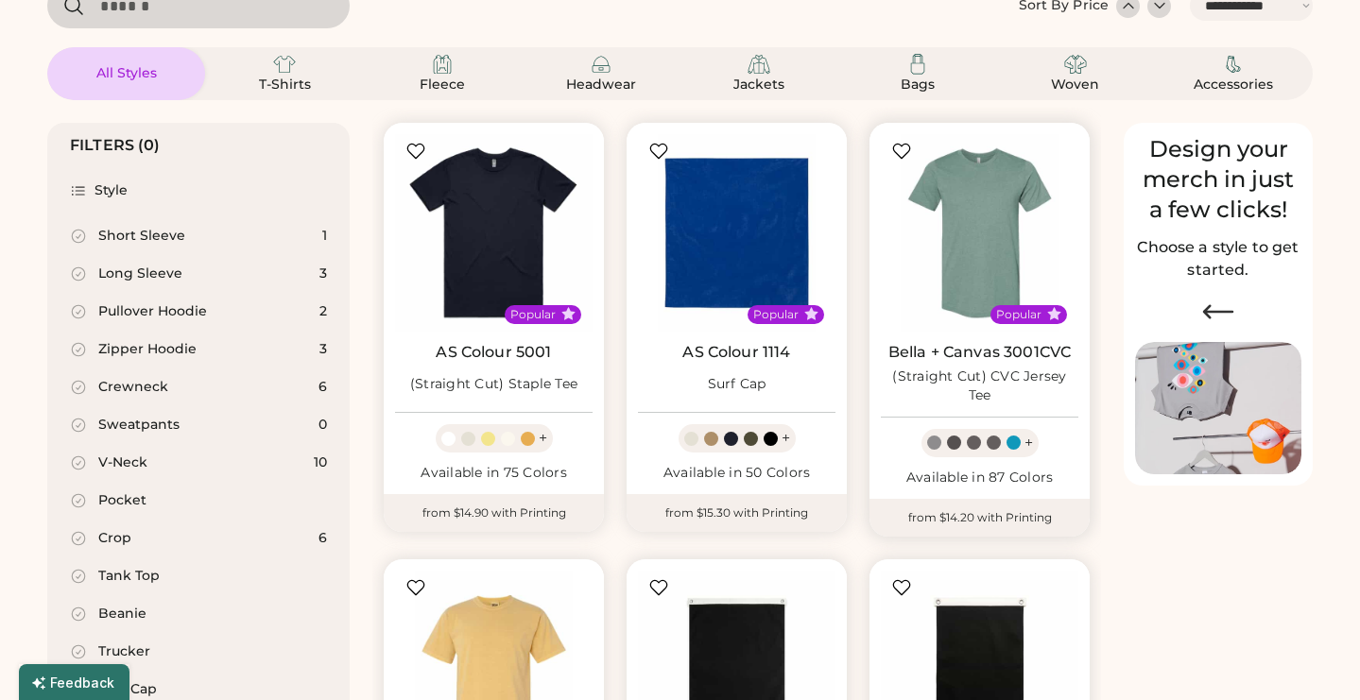
scroll to position [178, 0]
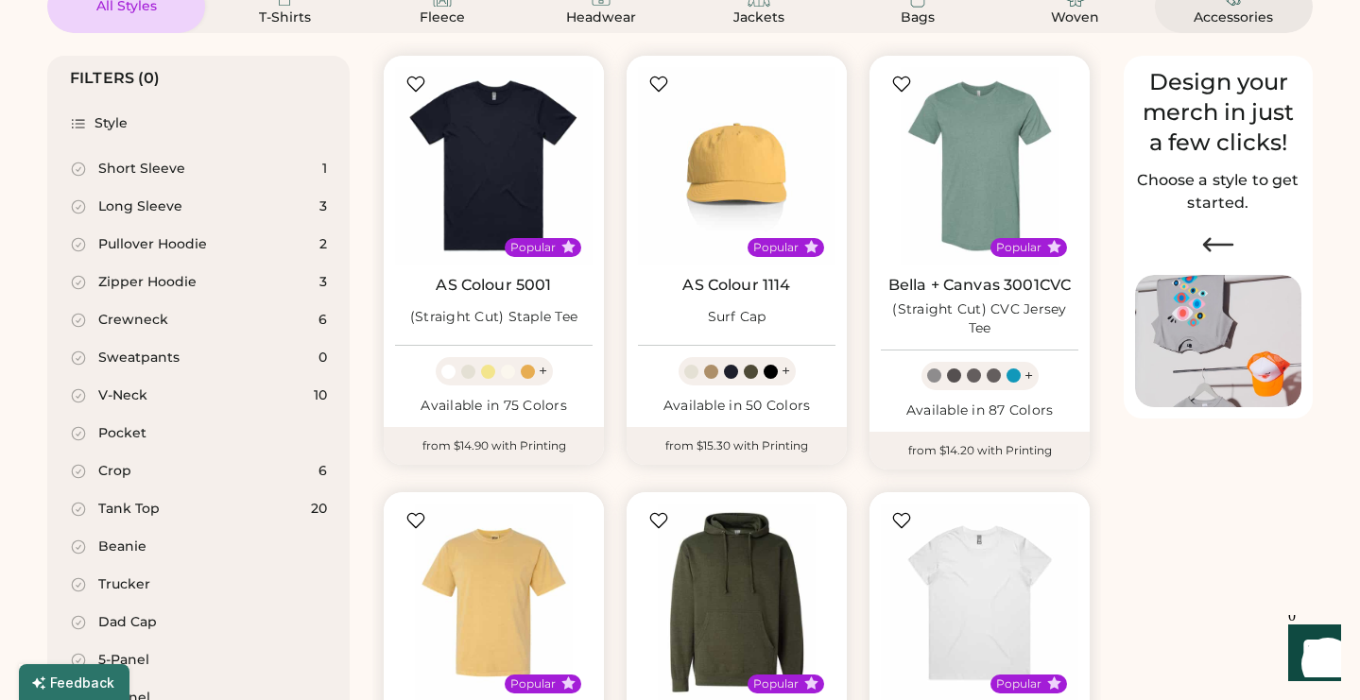
click at [1204, 12] on div "Accessories" at bounding box center [1233, 18] width 85 height 19
